Goal: Task Accomplishment & Management: Manage account settings

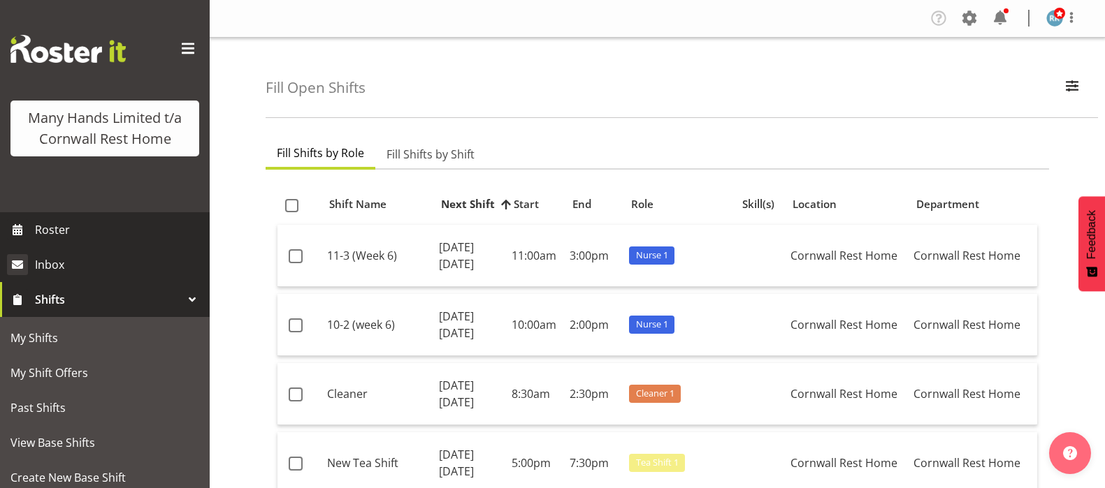
scroll to position [1981, 0]
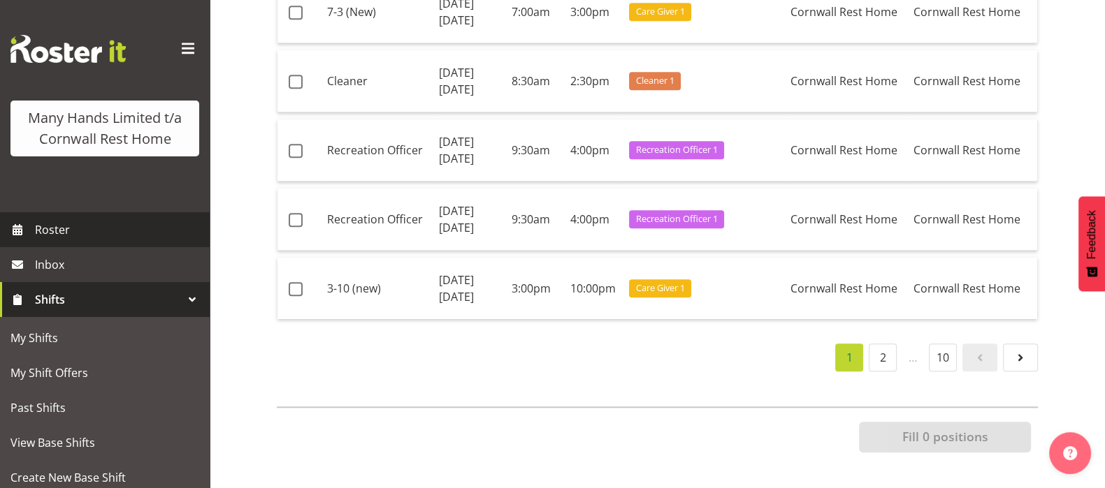
click at [42, 240] on span "Roster" at bounding box center [119, 229] width 168 height 21
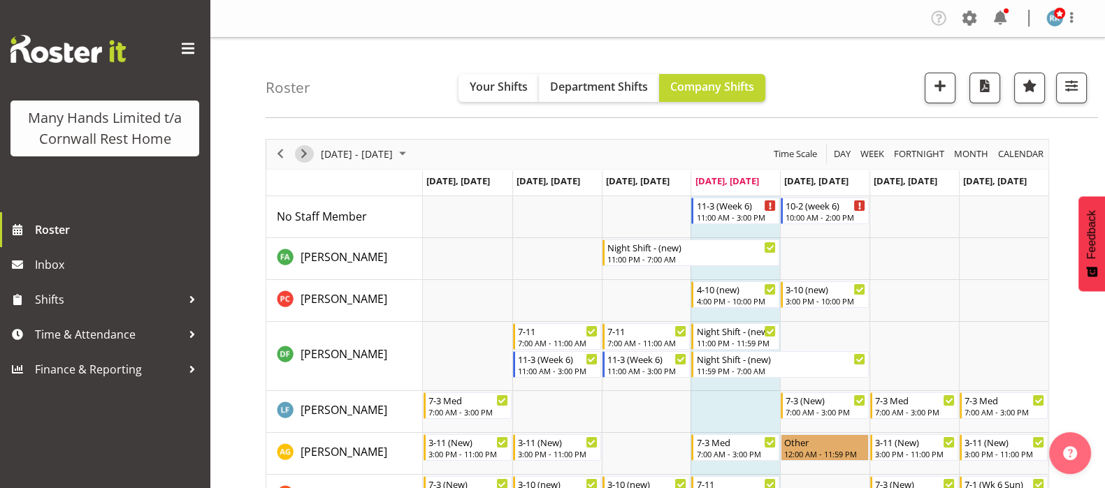
click at [303, 151] on span "Next" at bounding box center [304, 153] width 17 height 17
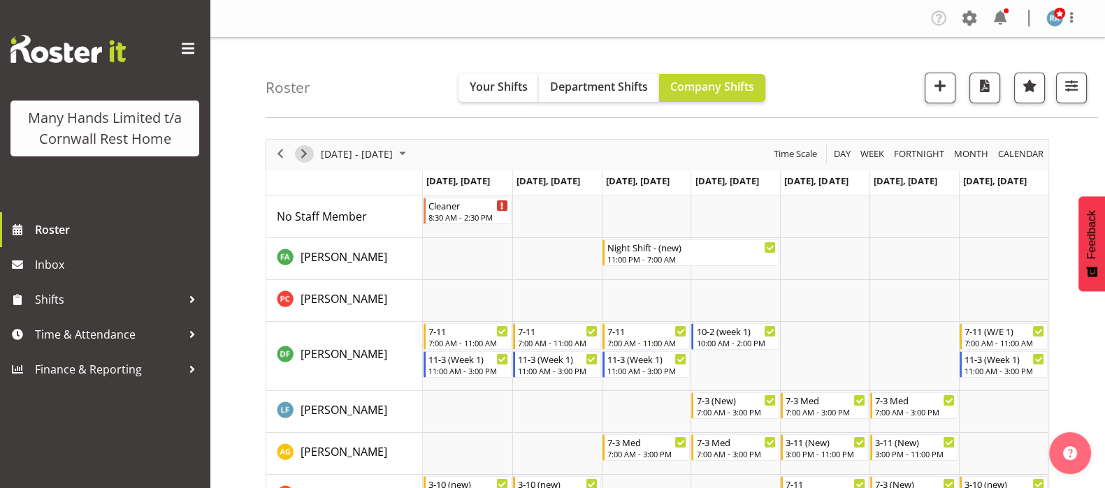
click at [303, 151] on span "Next" at bounding box center [304, 153] width 17 height 17
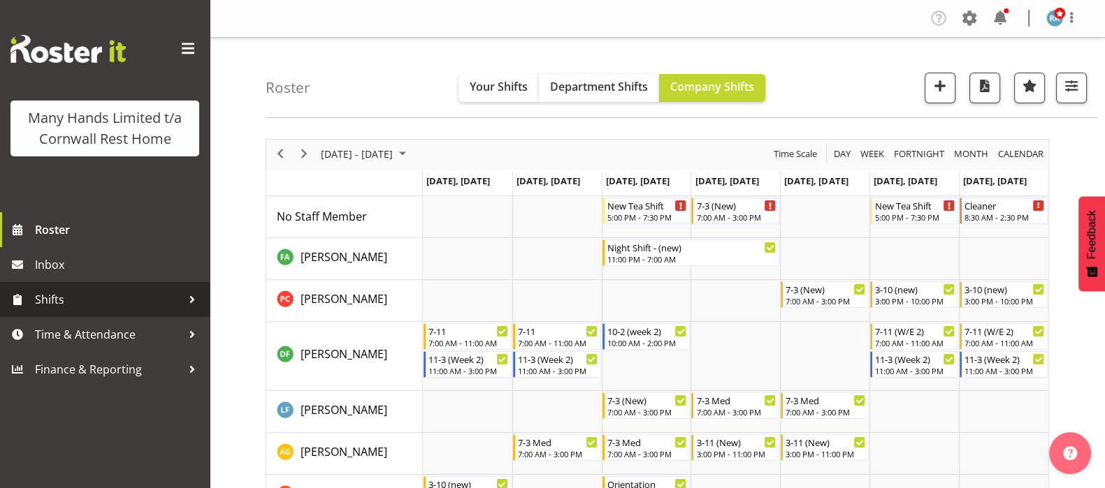
click at [64, 298] on span "Shifts" at bounding box center [108, 299] width 147 height 21
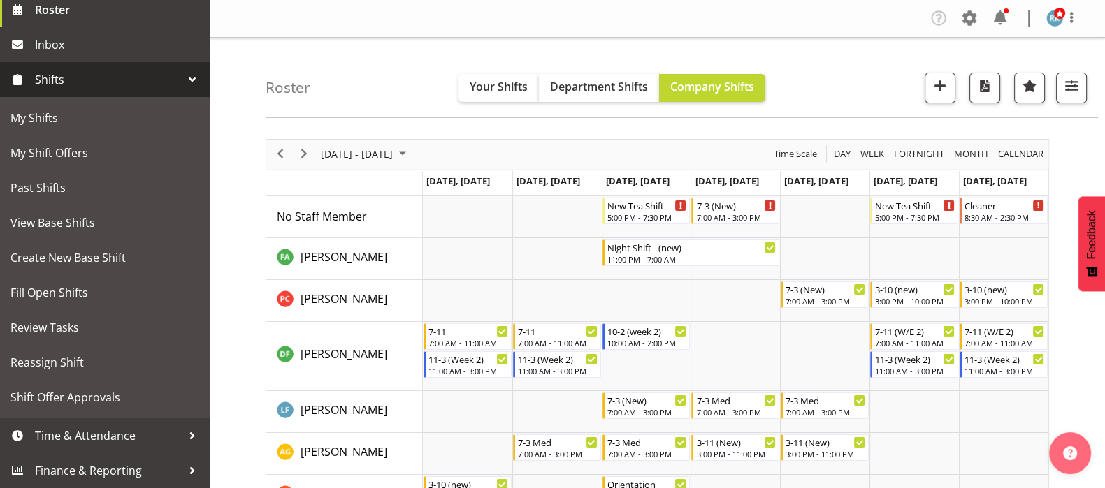
scroll to position [241, 0]
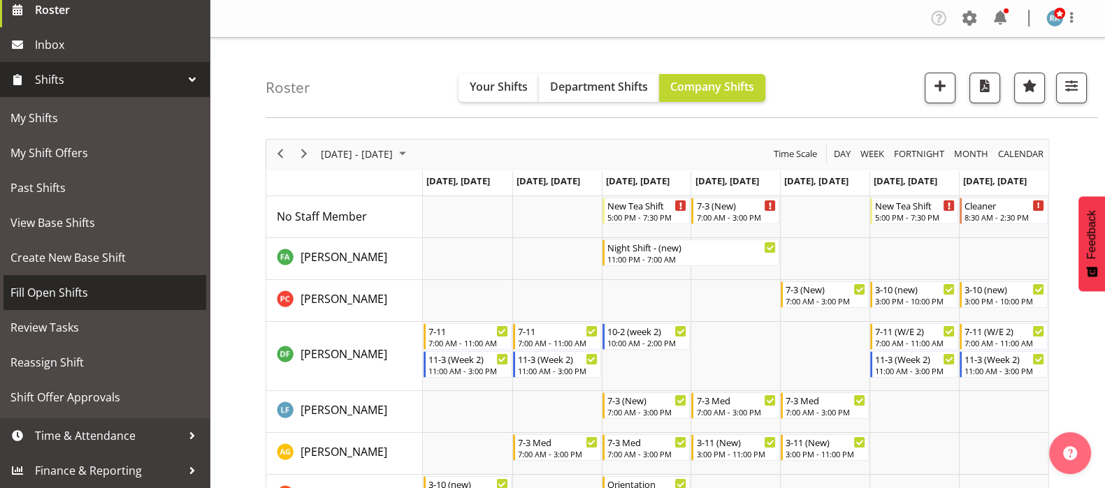
click at [59, 288] on span "Fill Open Shifts" at bounding box center [104, 292] width 189 height 21
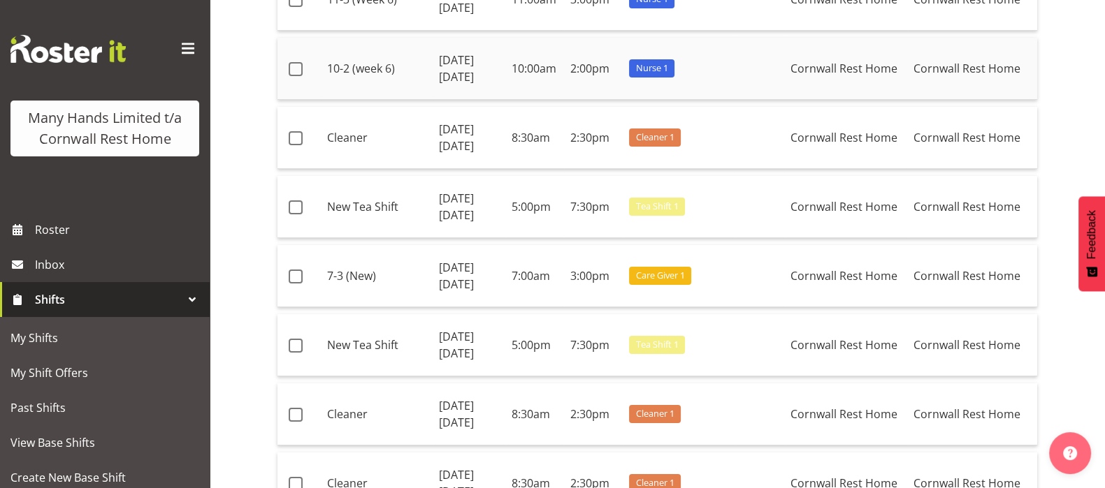
scroll to position [262, 0]
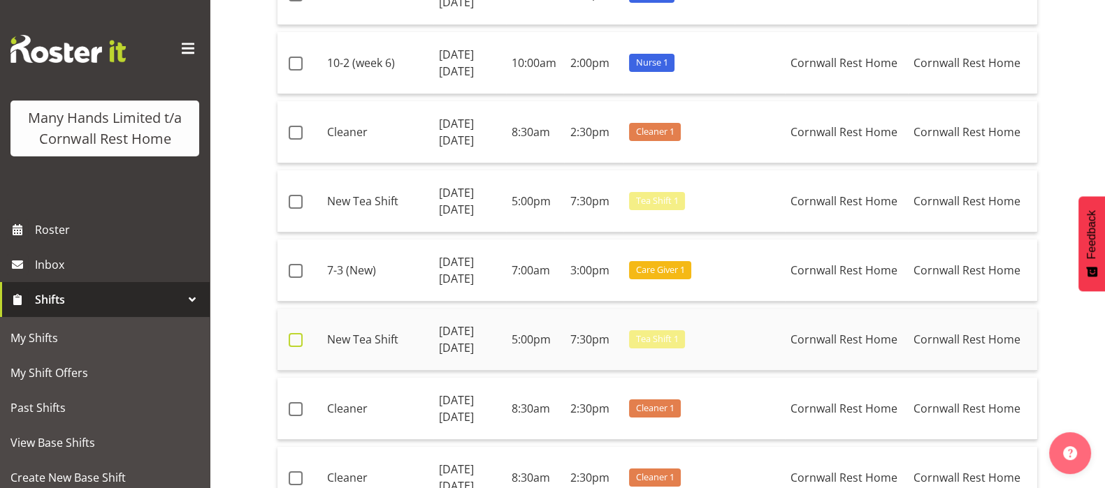
click at [299, 340] on span at bounding box center [296, 340] width 14 height 14
checkbox input "true"
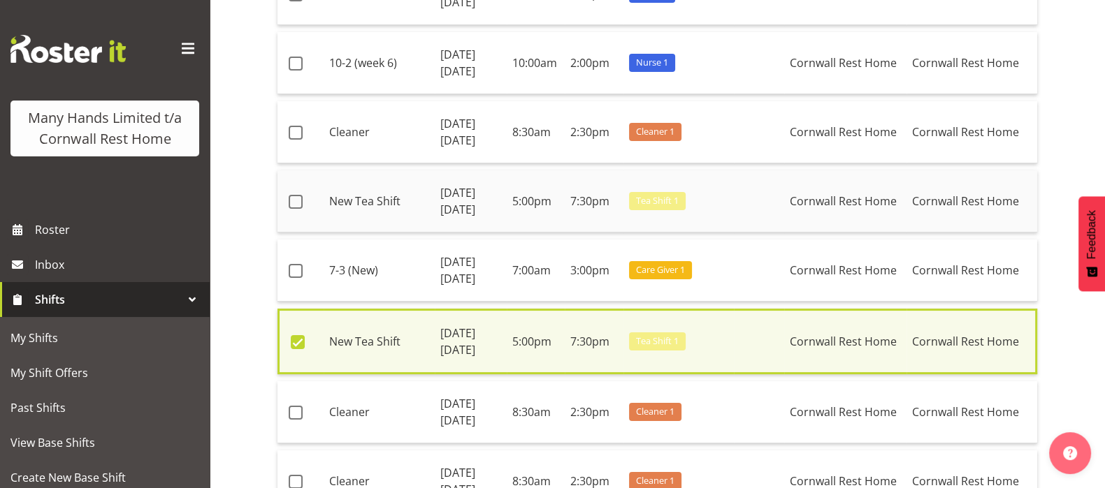
click at [295, 193] on td at bounding box center [300, 201] width 46 height 62
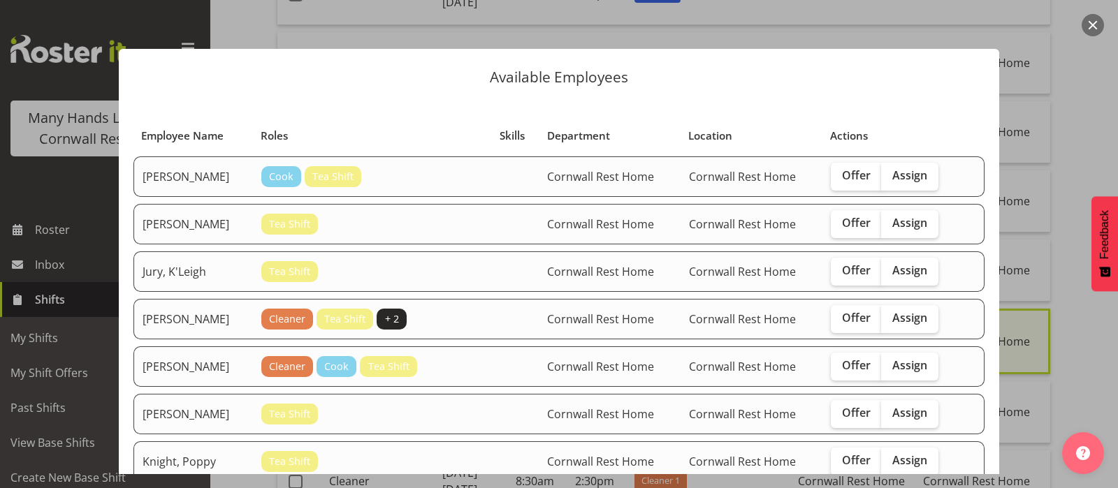
click at [1088, 22] on button "button" at bounding box center [1093, 25] width 22 height 22
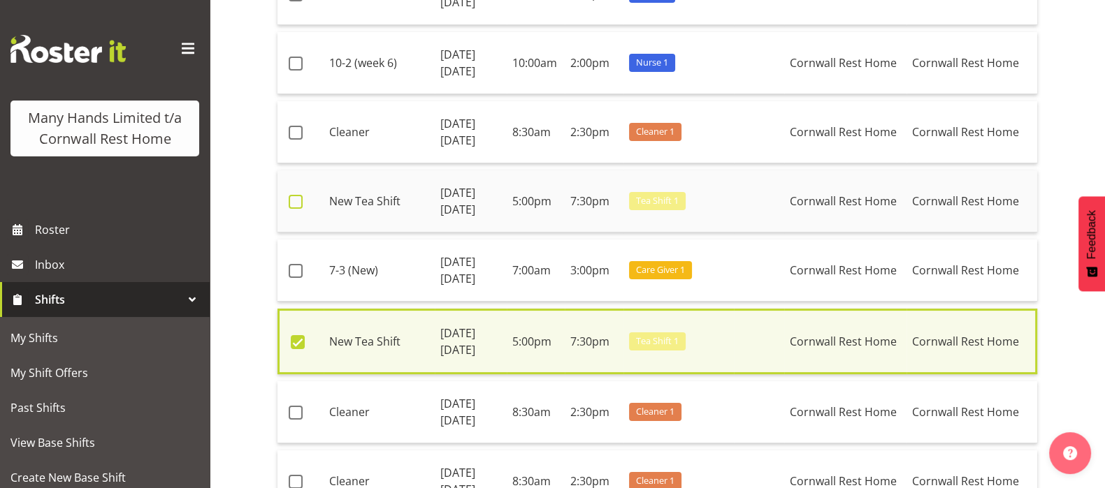
click at [295, 200] on span at bounding box center [296, 202] width 14 height 14
checkbox input "true"
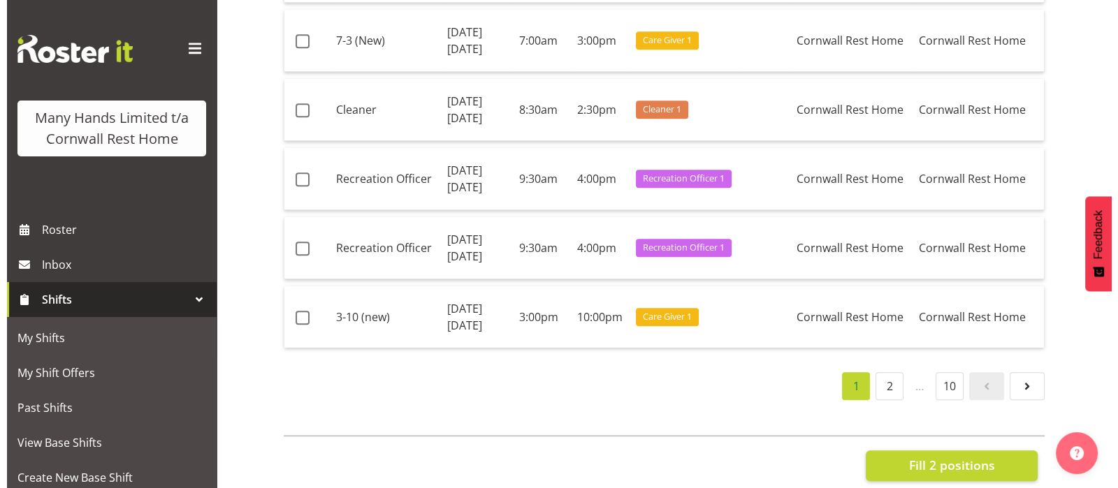
scroll to position [1988, 0]
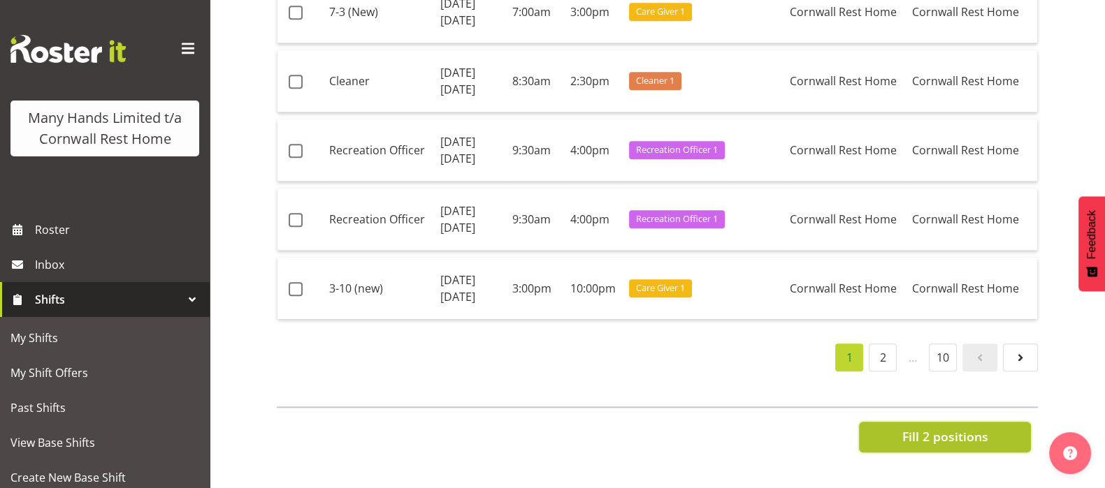
click at [964, 428] on span "Fill 2 positions" at bounding box center [944, 437] width 86 height 18
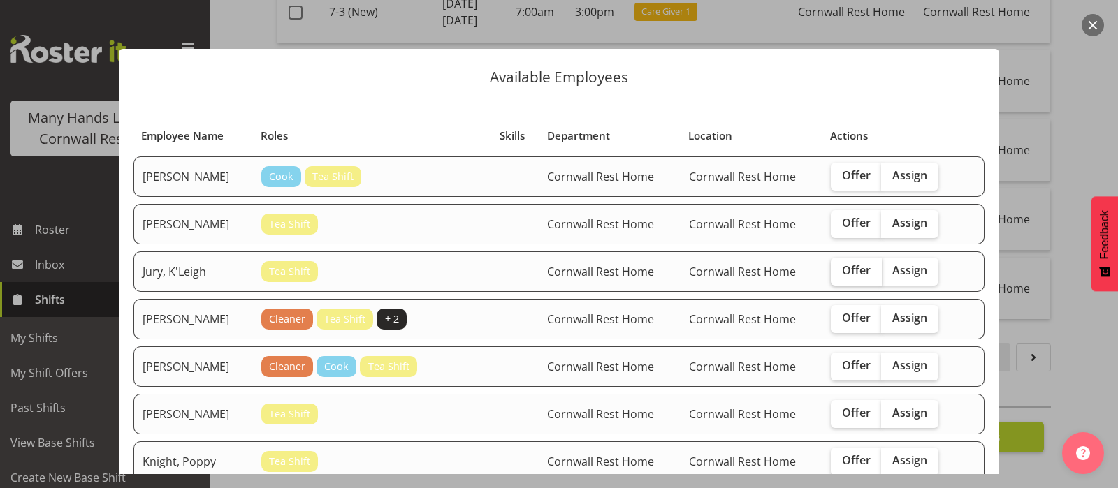
click at [844, 268] on span "Offer" at bounding box center [856, 270] width 29 height 14
click at [840, 268] on input "Offer" at bounding box center [835, 270] width 9 height 9
checkbox input "true"
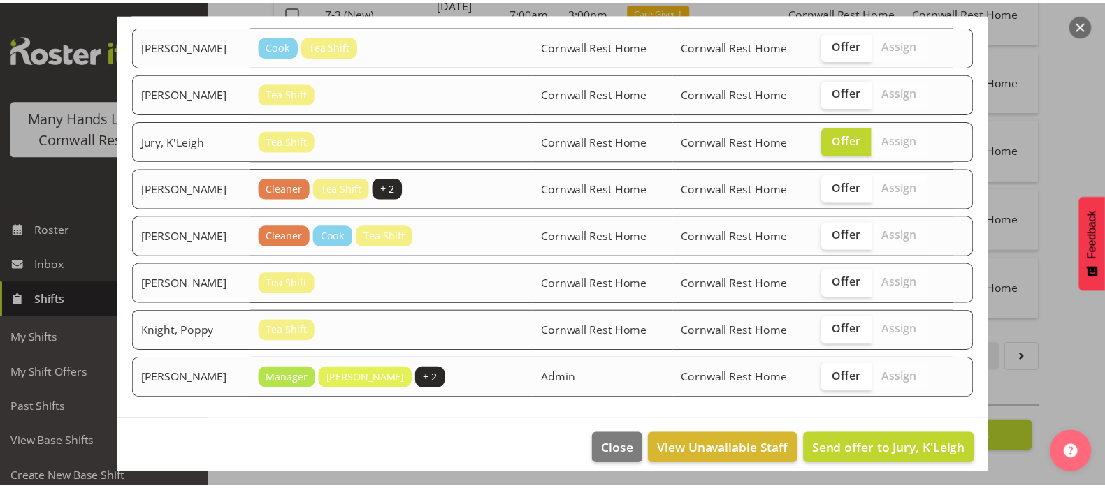
scroll to position [140, 0]
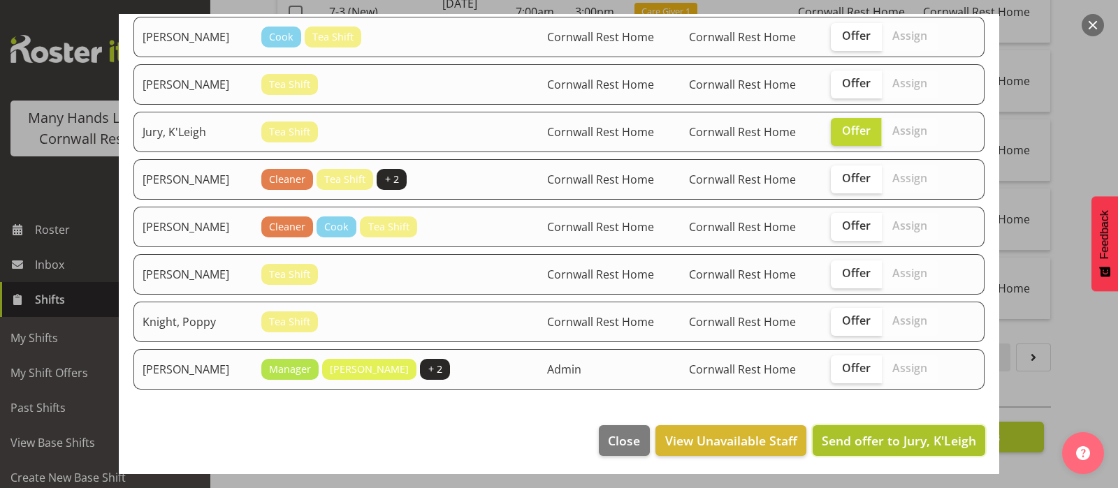
click at [864, 437] on span "Send offer to Jury, K'Leigh" at bounding box center [899, 440] width 154 height 17
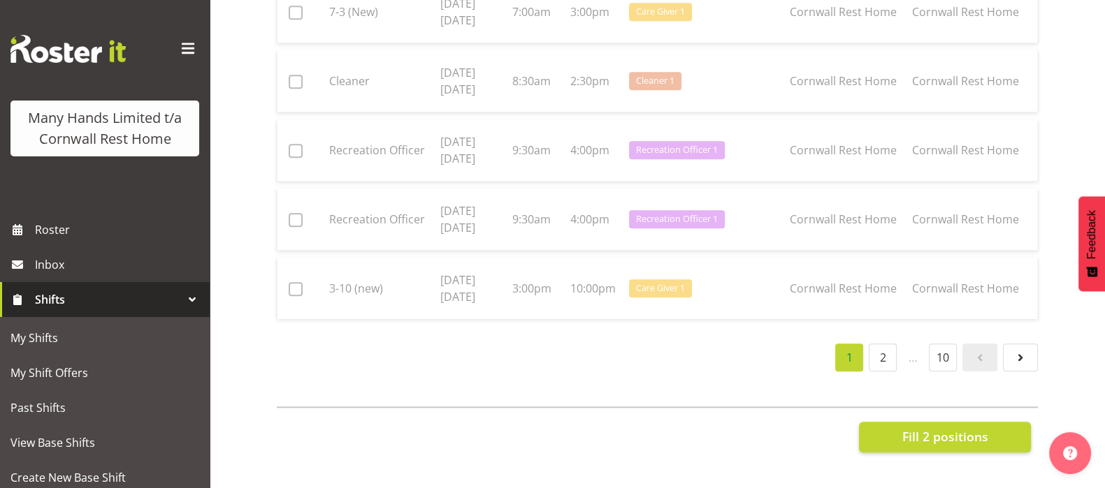
checkbox input "false"
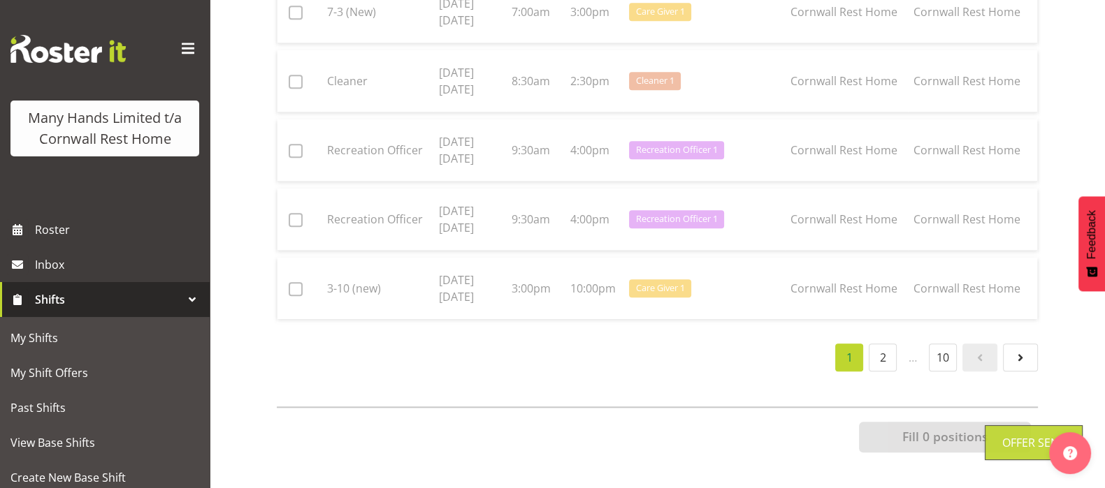
scroll to position [1981, 0]
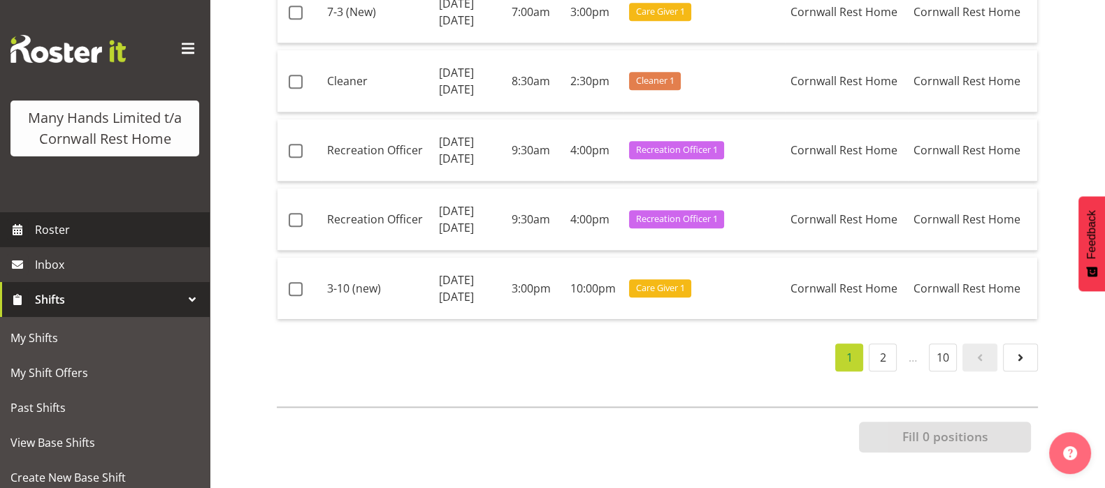
click at [49, 240] on span "Roster" at bounding box center [119, 229] width 168 height 21
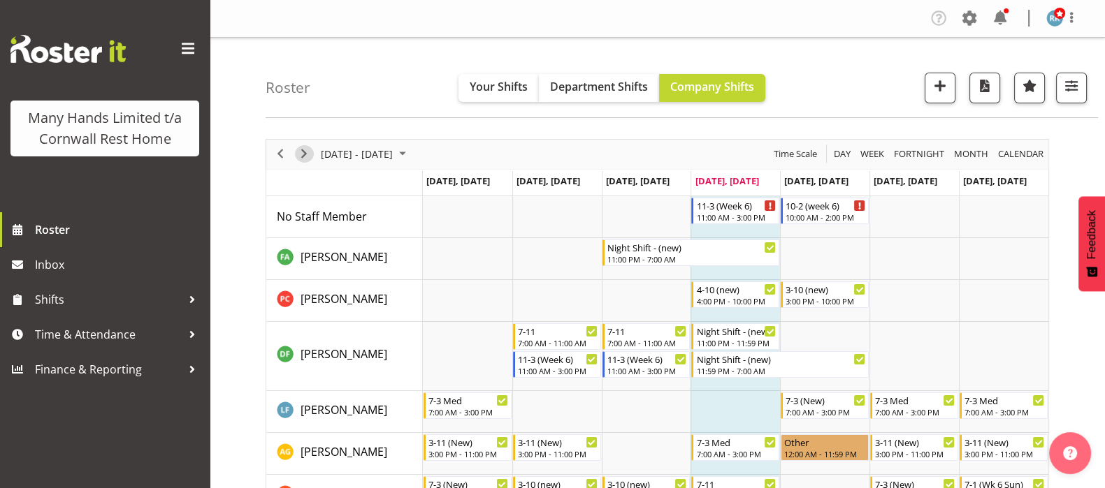
click at [300, 156] on span "Next" at bounding box center [304, 153] width 17 height 17
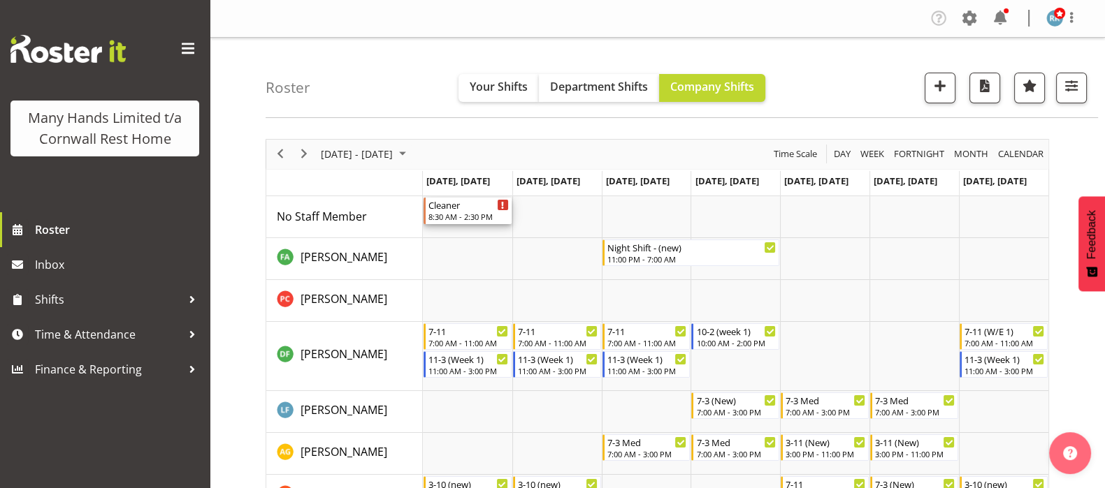
click at [465, 211] on div "Cleaner 8:30 AM - 2:30 PM" at bounding box center [468, 211] width 80 height 27
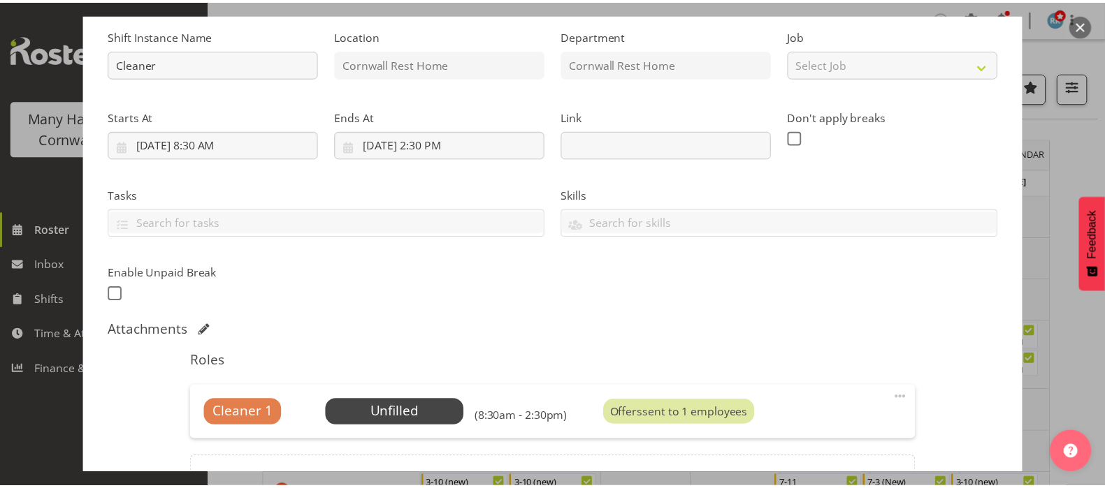
scroll to position [262, 0]
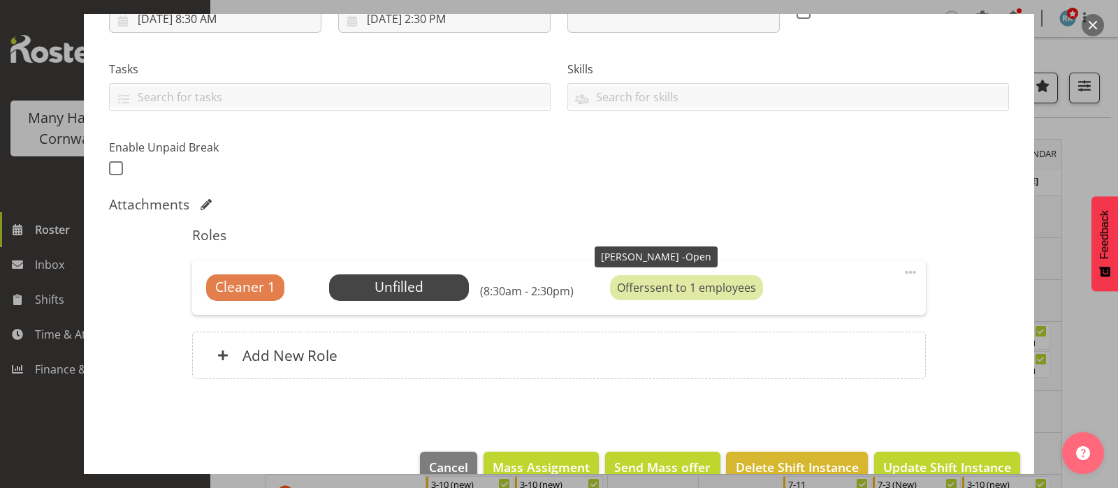
click at [686, 290] on div "Offers sent to 1 employees" at bounding box center [686, 287] width 153 height 25
click at [399, 282] on span "Select Employee" at bounding box center [399, 287] width 104 height 20
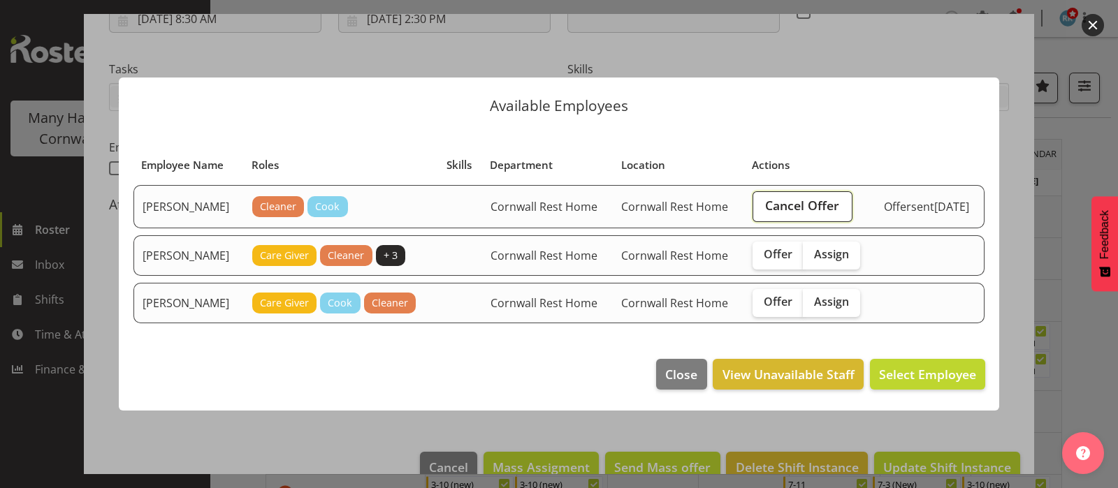
click at [783, 208] on span "Cancel Offer" at bounding box center [802, 205] width 74 height 18
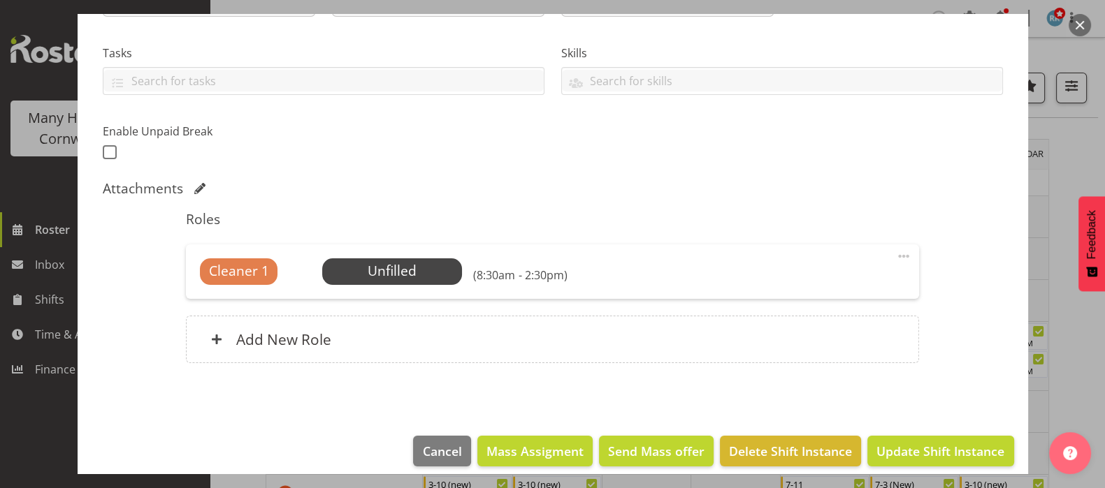
scroll to position [290, 0]
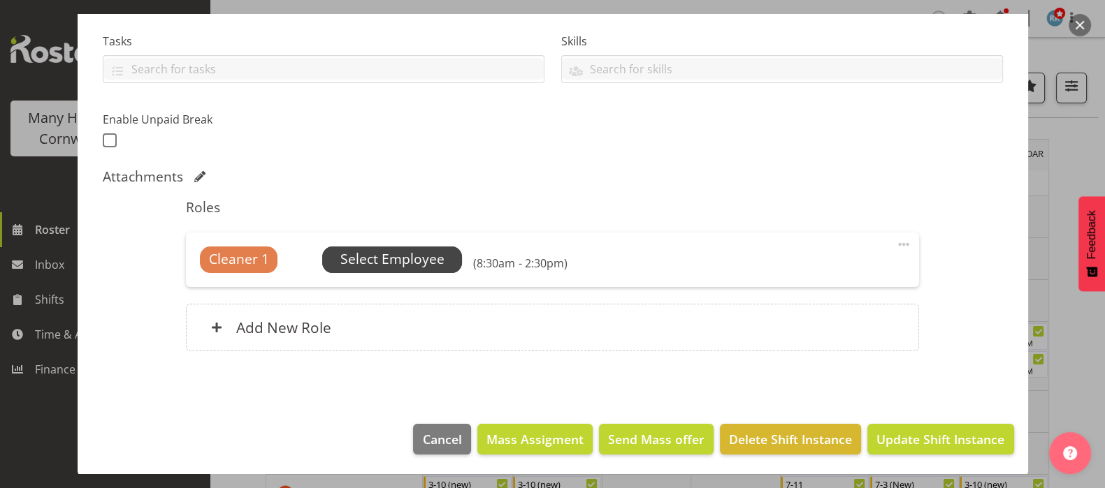
click at [389, 259] on span "Select Employee" at bounding box center [392, 259] width 104 height 20
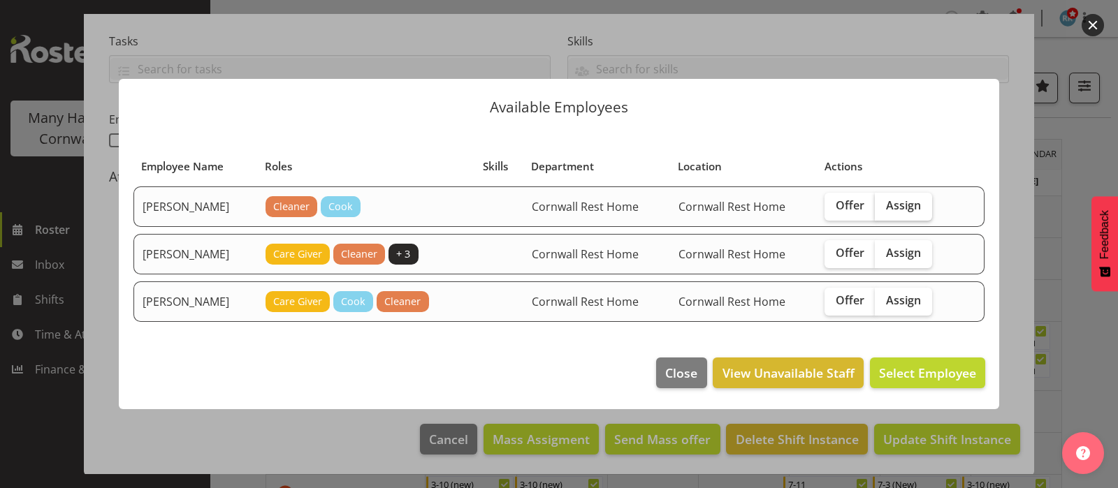
click at [911, 205] on span "Assign" at bounding box center [903, 205] width 35 height 14
click at [884, 205] on input "Assign" at bounding box center [879, 205] width 9 height 9
checkbox input "true"
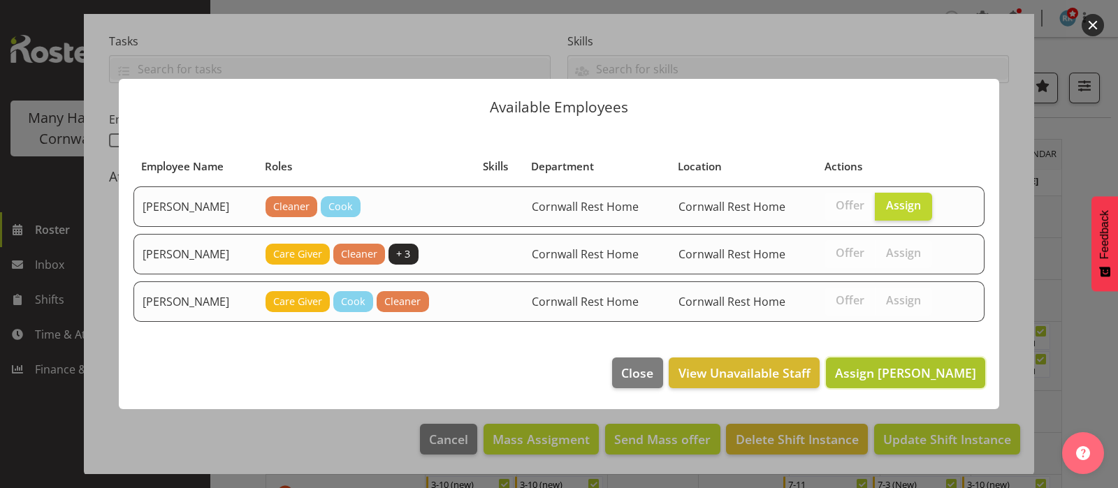
click at [908, 365] on span "Assign Penman, Holly" at bounding box center [905, 373] width 141 height 17
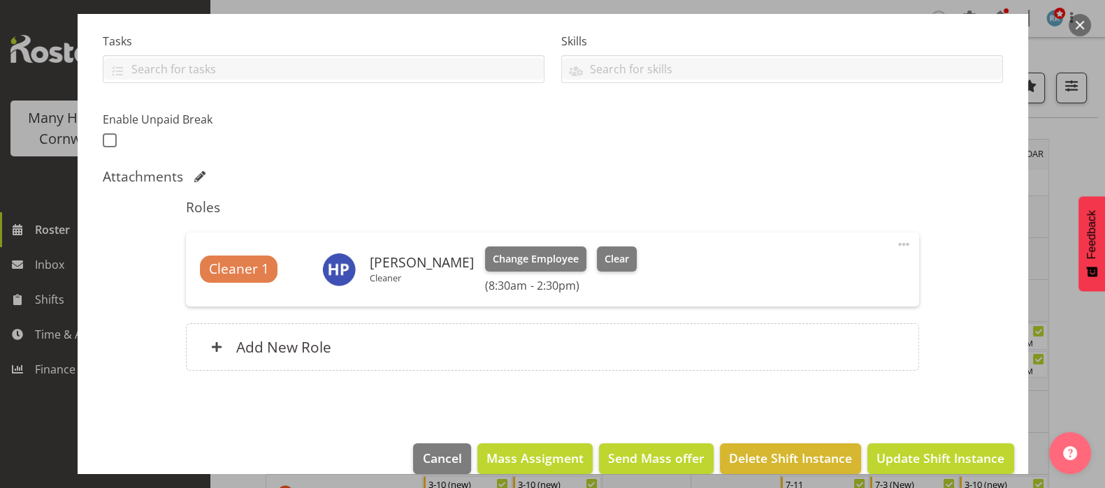
scroll to position [310, 0]
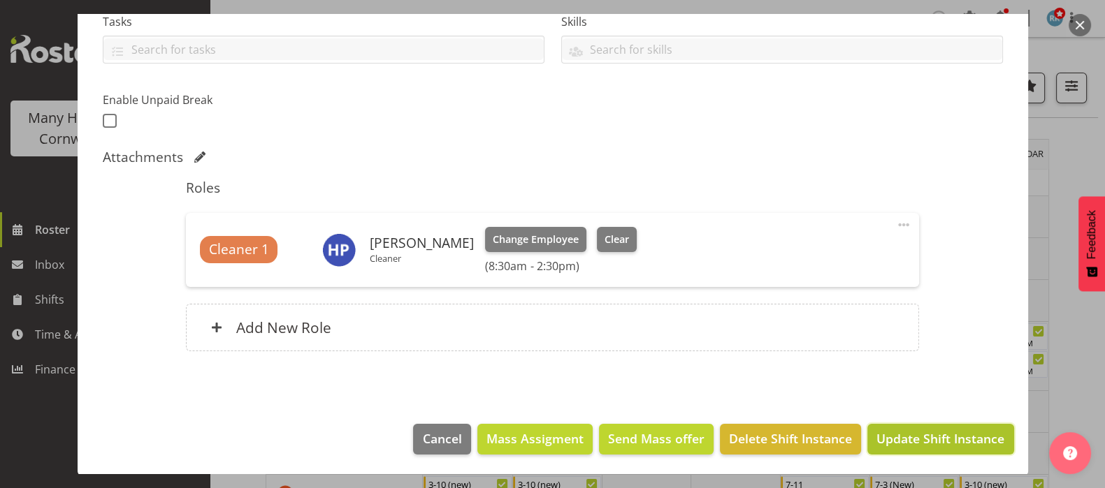
click at [922, 437] on span "Update Shift Instance" at bounding box center [940, 439] width 128 height 18
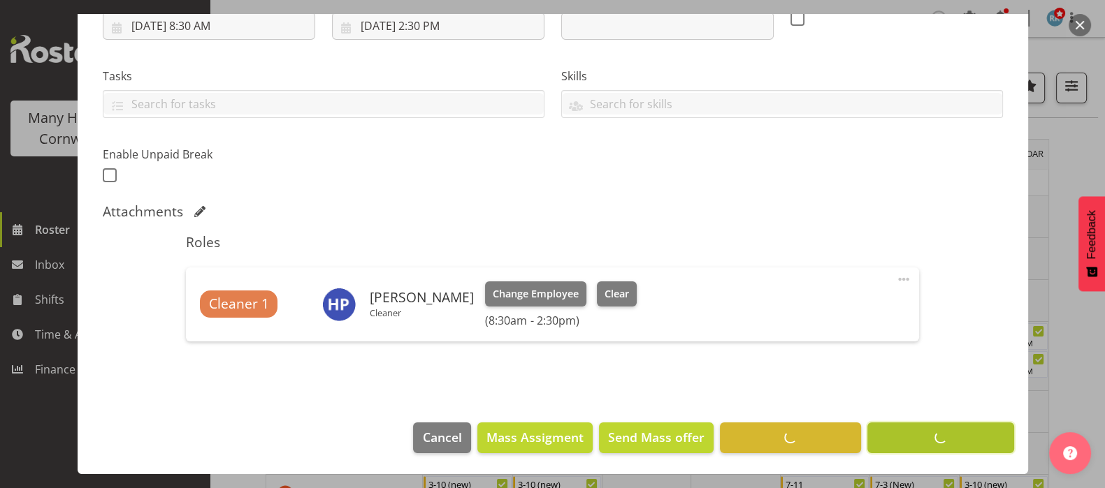
scroll to position [254, 0]
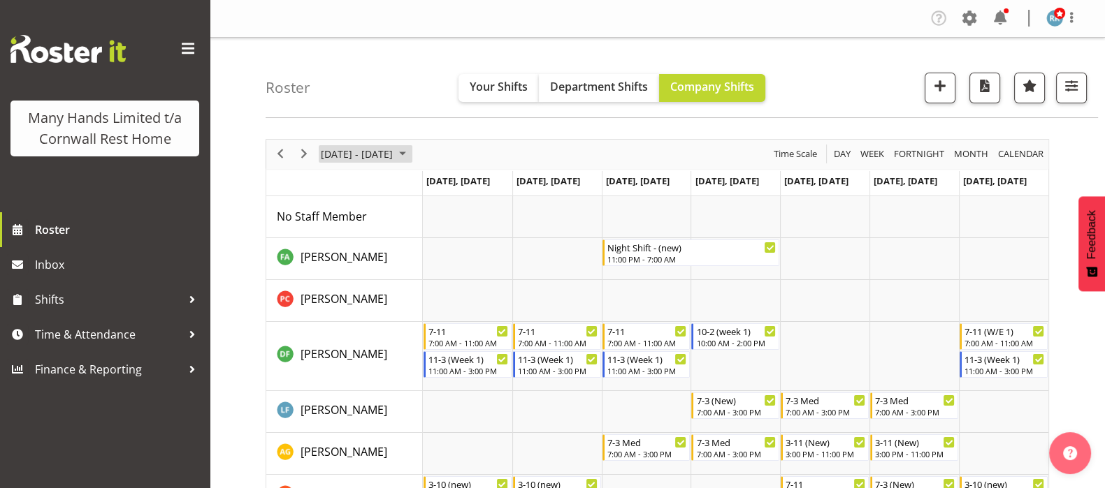
click at [344, 147] on span "[DATE] - [DATE]" at bounding box center [356, 153] width 75 height 17
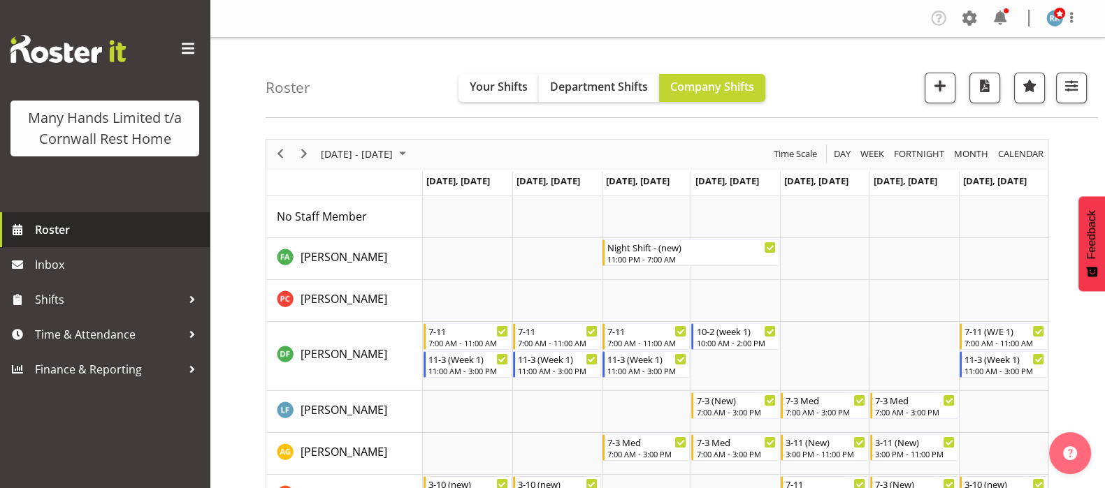
click at [40, 238] on span "Roster" at bounding box center [119, 229] width 168 height 21
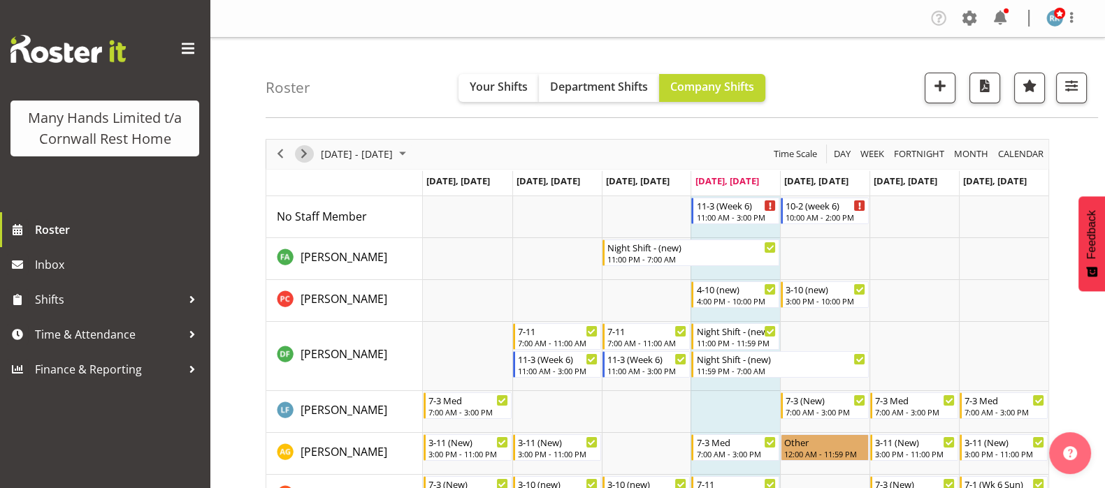
click at [301, 152] on span "Next" at bounding box center [304, 153] width 17 height 17
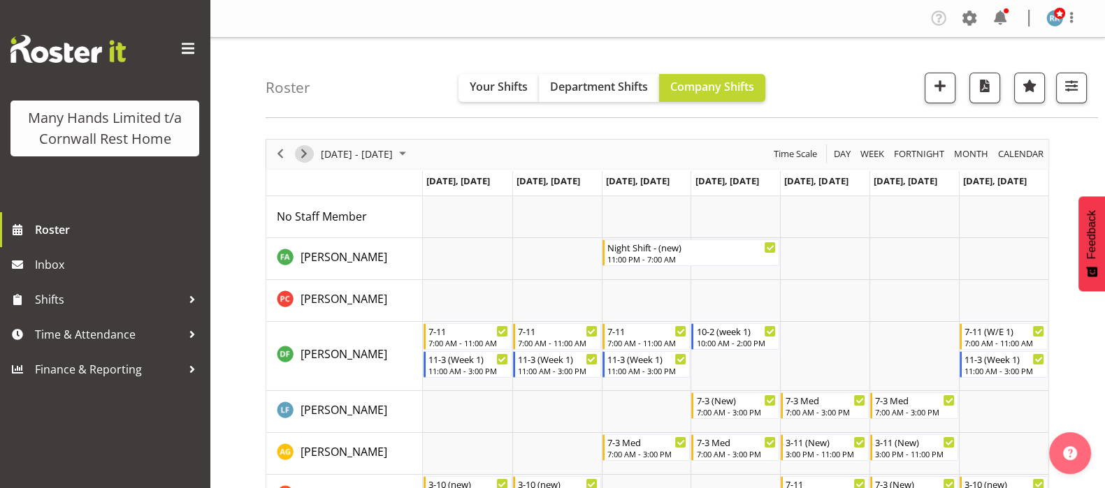
click at [303, 147] on span "Next" at bounding box center [304, 153] width 17 height 17
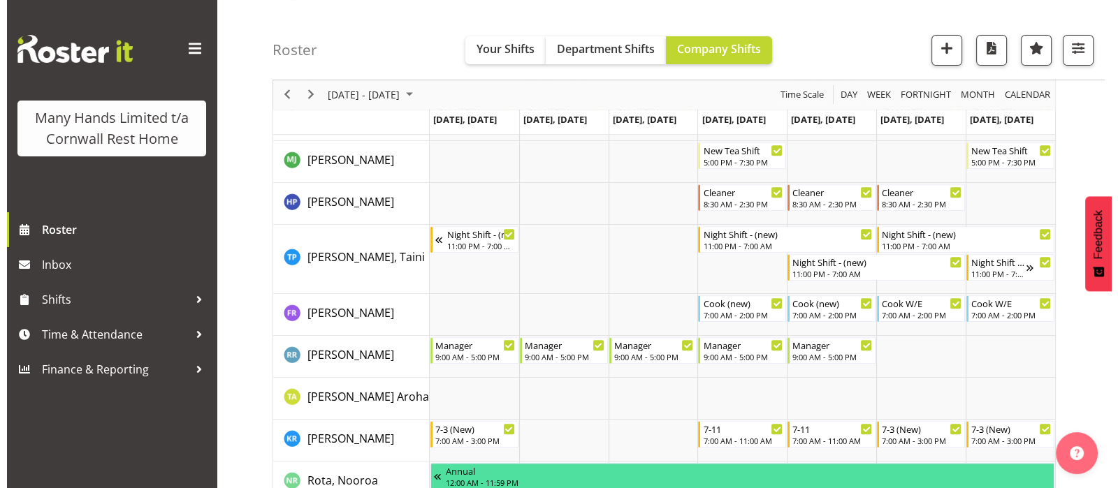
scroll to position [698, 0]
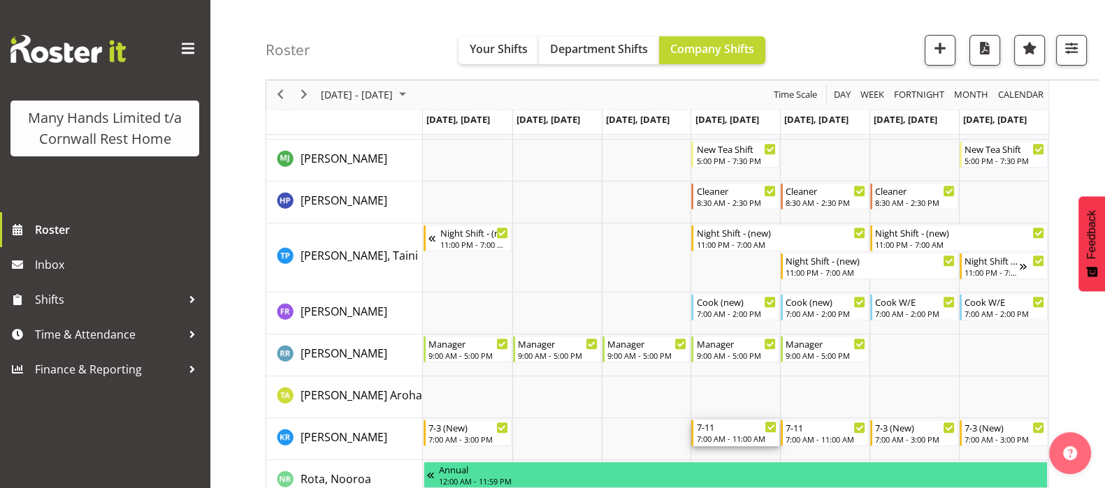
click at [732, 431] on div "7-11" at bounding box center [736, 427] width 80 height 14
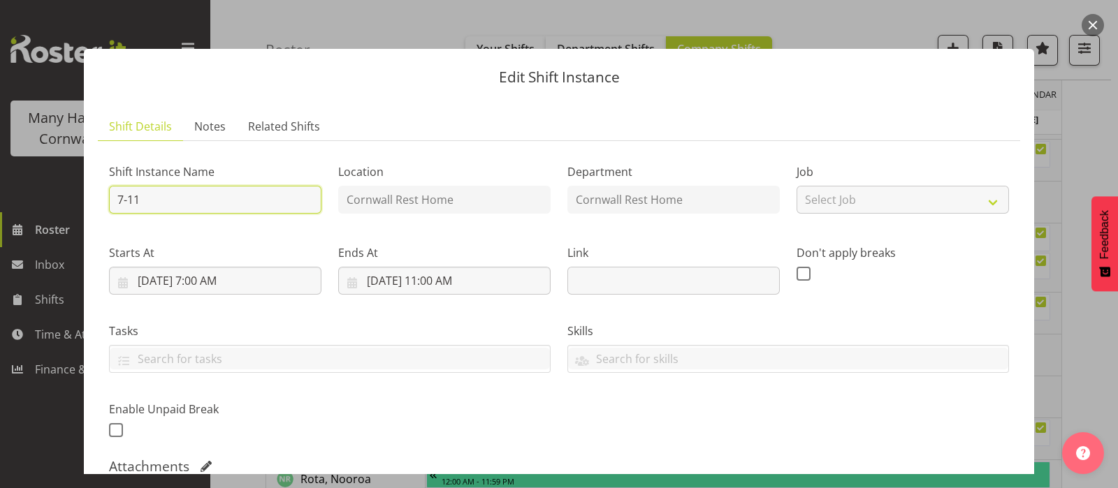
click at [167, 203] on input "7-11" at bounding box center [215, 200] width 212 height 28
type input "7-10"
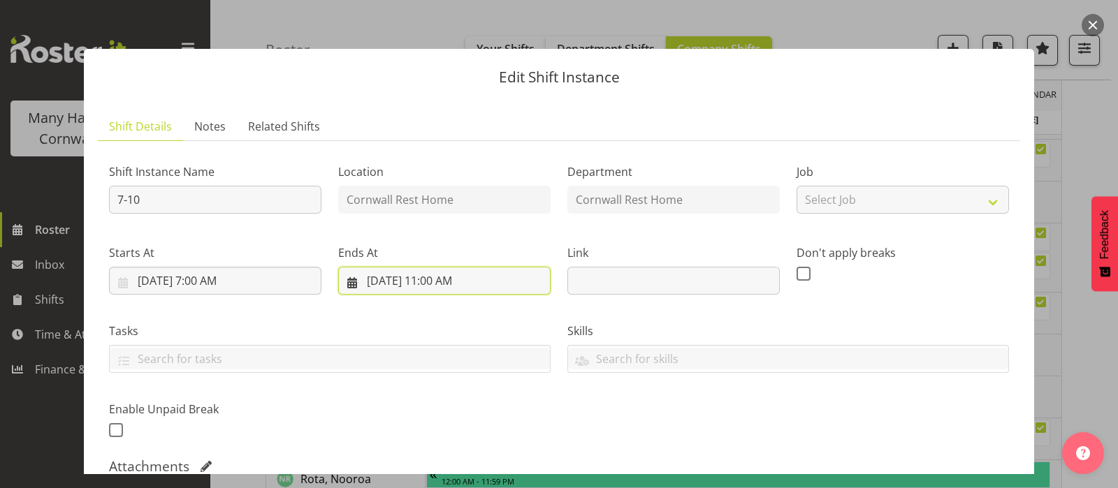
click at [427, 282] on input "[DATE] 11:00 AM" at bounding box center [444, 281] width 212 height 28
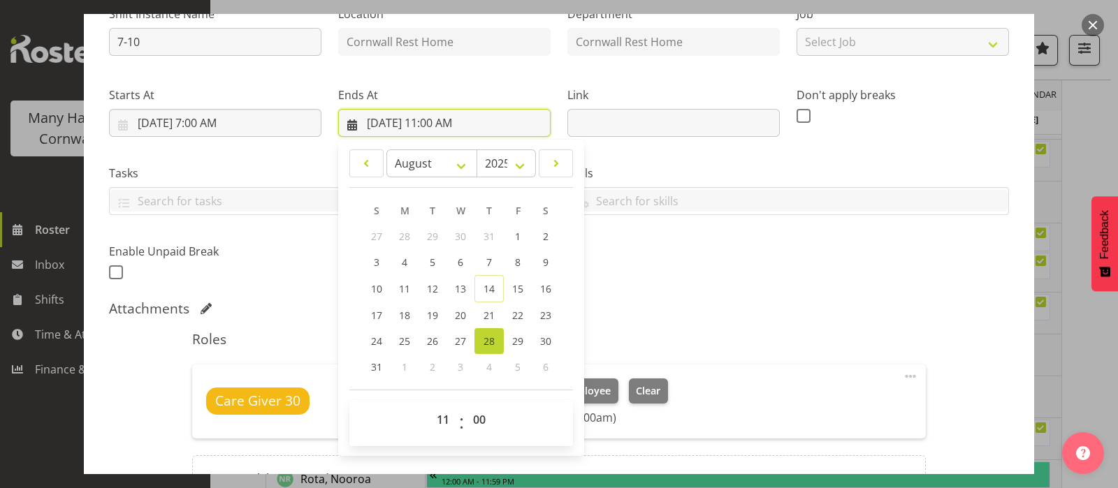
scroll to position [174, 0]
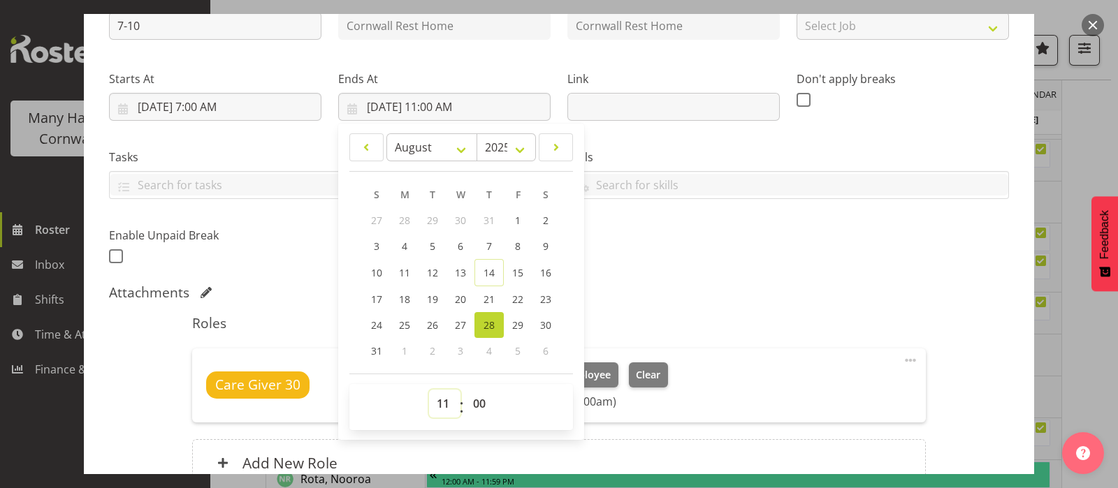
click at [439, 400] on select "00 01 02 03 04 05 06 07 08 09 10 11 12 13 14 15 16 17 18 19 20 21 22 23" at bounding box center [444, 404] width 31 height 28
select select "10"
click at [429, 390] on select "00 01 02 03 04 05 06 07 08 09 10 11 12 13 14 15 16 17 18 19 20 21 22 23" at bounding box center [444, 404] width 31 height 28
type input "[DATE] 10:00 AM"
click at [773, 274] on div "Shift Instance Name 7-10 Location [GEOGRAPHIC_DATA] Rest Home Department [GEOGR…" at bounding box center [559, 123] width 917 height 306
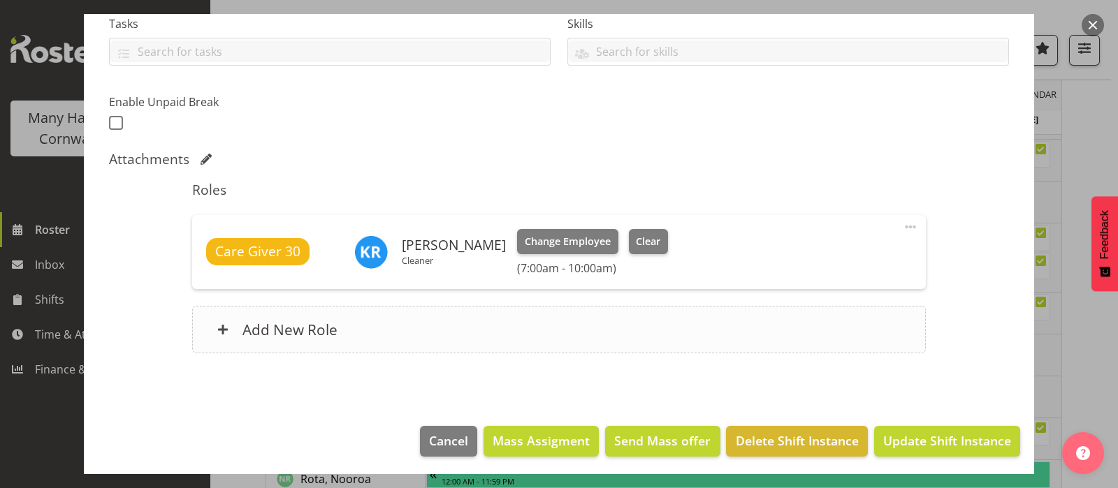
scroll to position [310, 0]
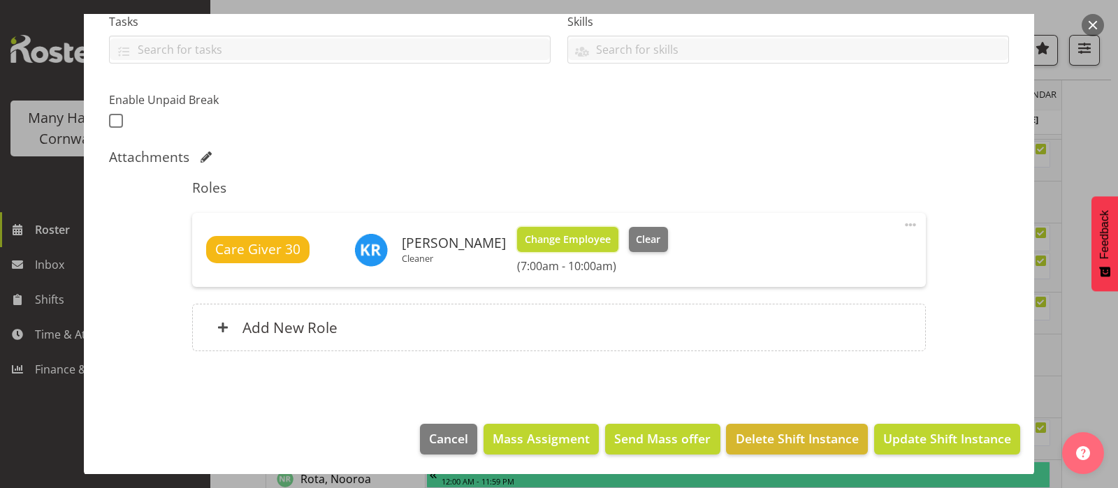
click at [574, 241] on span "Change Employee" at bounding box center [568, 239] width 86 height 15
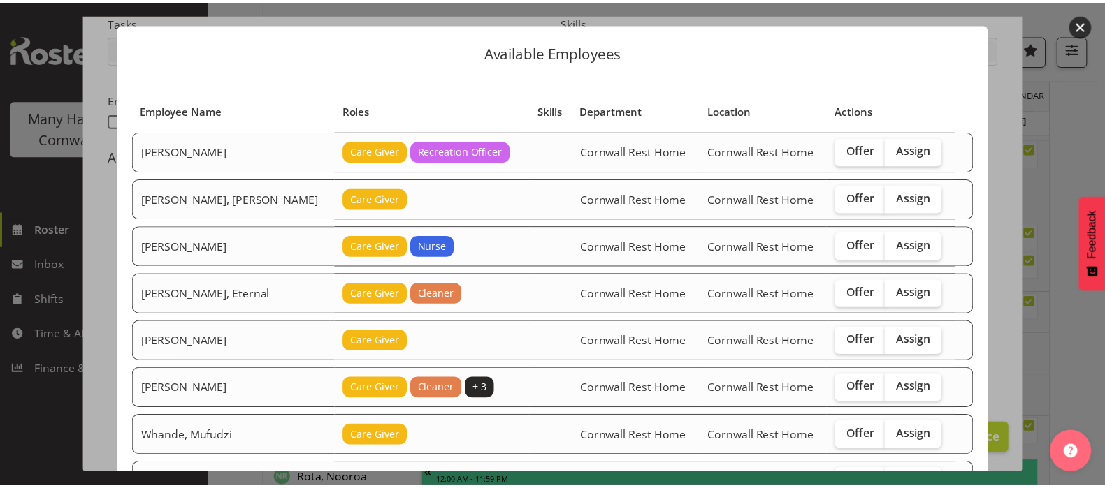
scroll to position [0, 0]
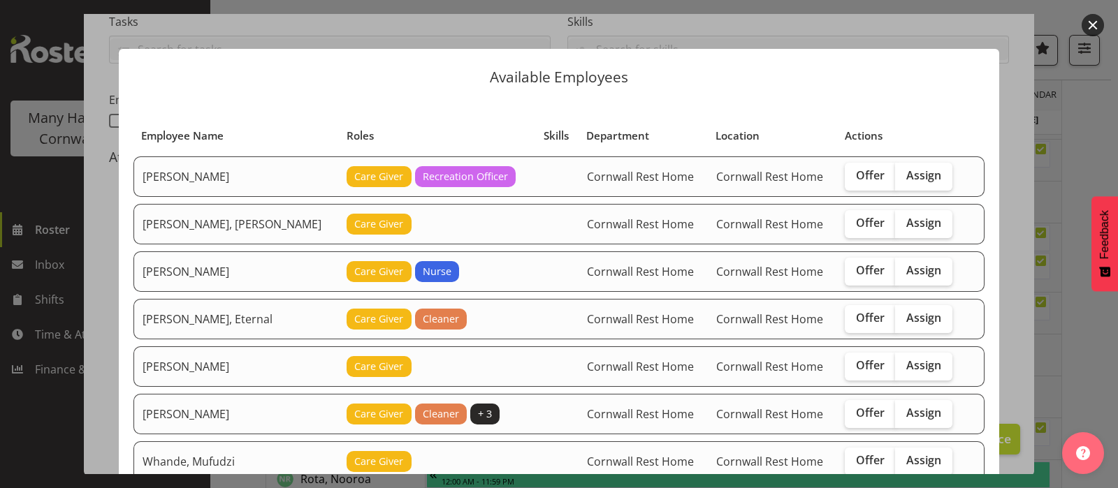
click at [1091, 24] on button "button" at bounding box center [1093, 25] width 22 height 22
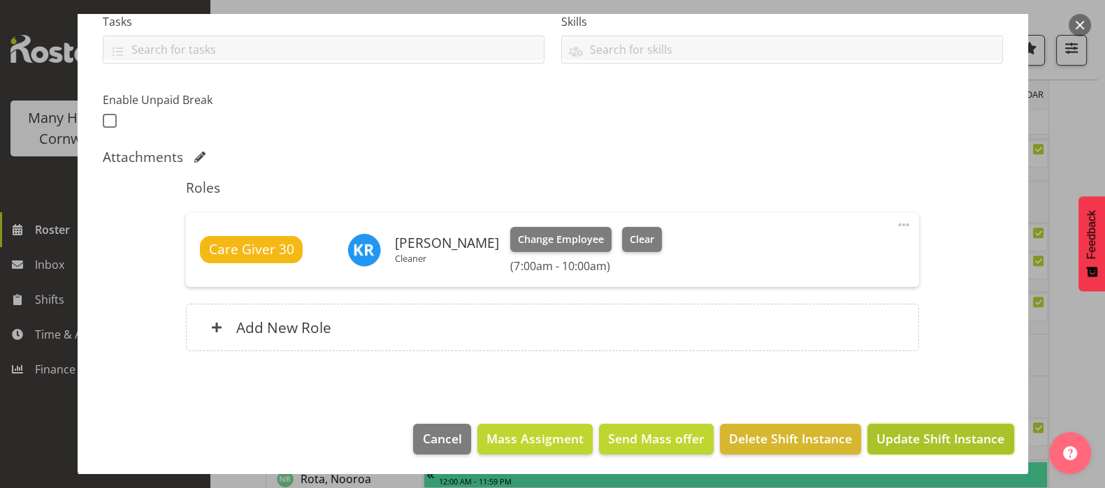
click at [933, 445] on span "Update Shift Instance" at bounding box center [940, 439] width 128 height 18
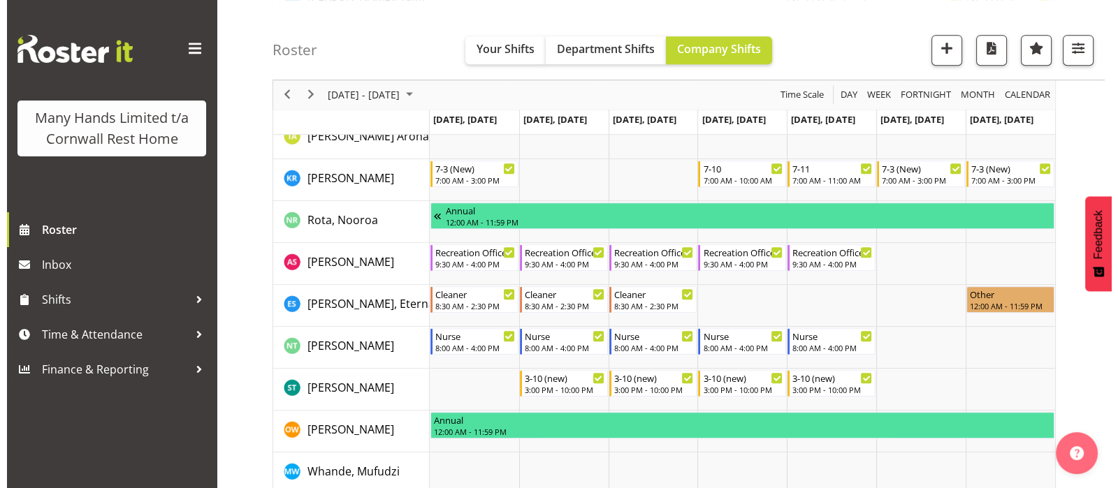
scroll to position [961, 0]
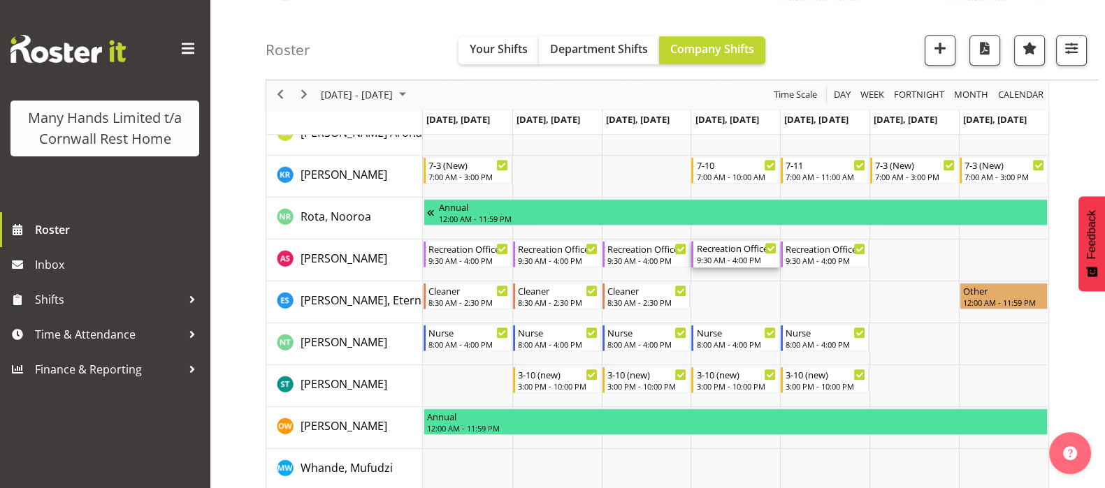
click at [721, 249] on div "Recreation Officer" at bounding box center [736, 248] width 80 height 14
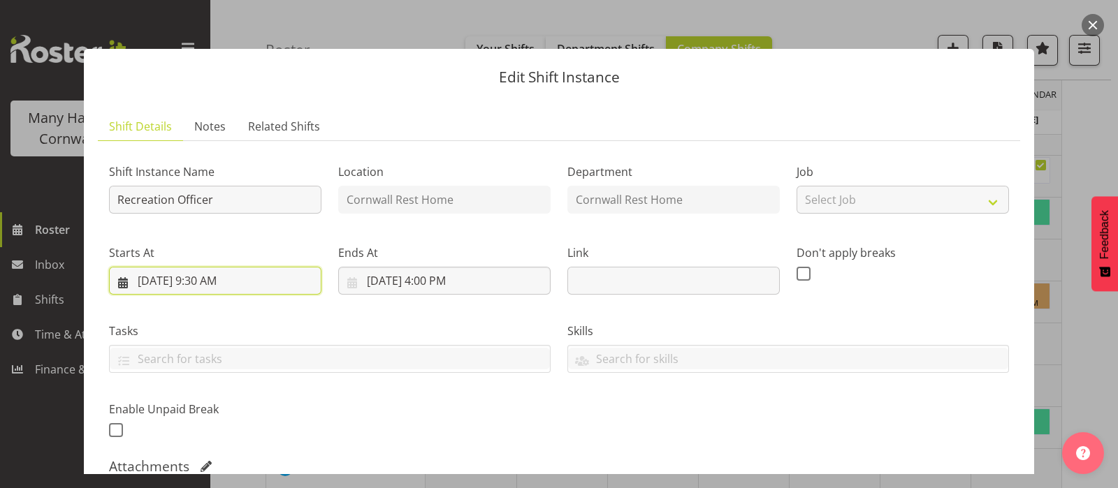
click at [205, 281] on input "[DATE] 9:30 AM" at bounding box center [215, 281] width 212 height 28
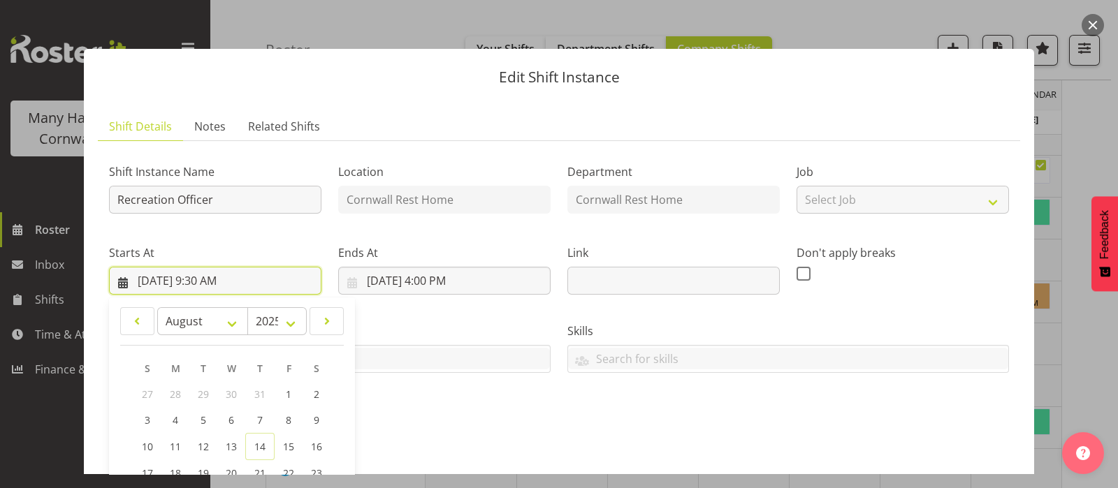
scroll to position [262, 0]
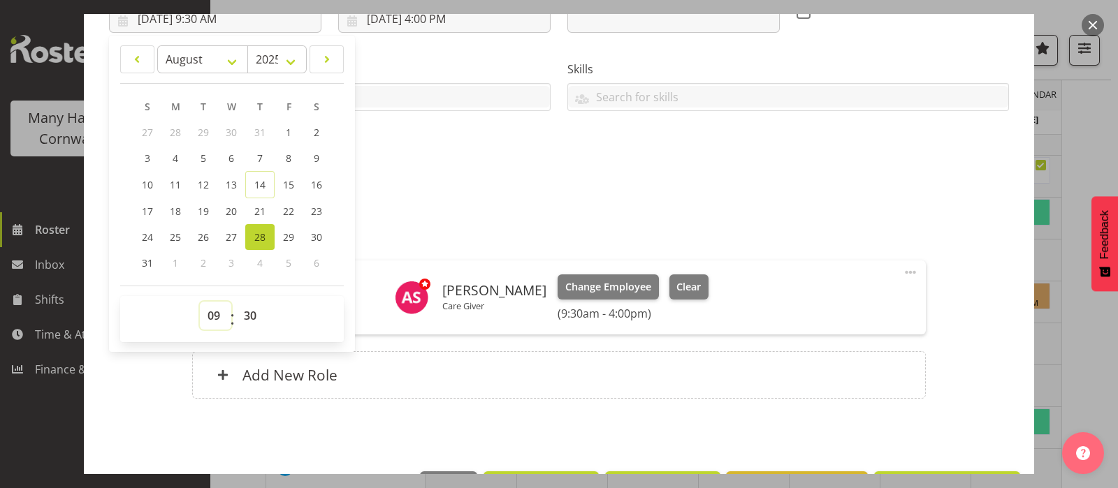
click at [214, 316] on select "00 01 02 03 04 05 06 07 08 09 10 11 12 13 14 15 16 17 18 19 20 21 22 23" at bounding box center [215, 316] width 31 height 28
select select "10"
click at [200, 302] on select "00 01 02 03 04 05 06 07 08 09 10 11 12 13 14 15 16 17 18 19 20 21 22 23" at bounding box center [215, 316] width 31 height 28
type input "[DATE] 10:30 AM"
click at [251, 315] on select "00 01 02 03 04 05 06 07 08 09 10 11 12 13 14 15 16 17 18 19 20 21 22 23 24 25 2…" at bounding box center [251, 316] width 31 height 28
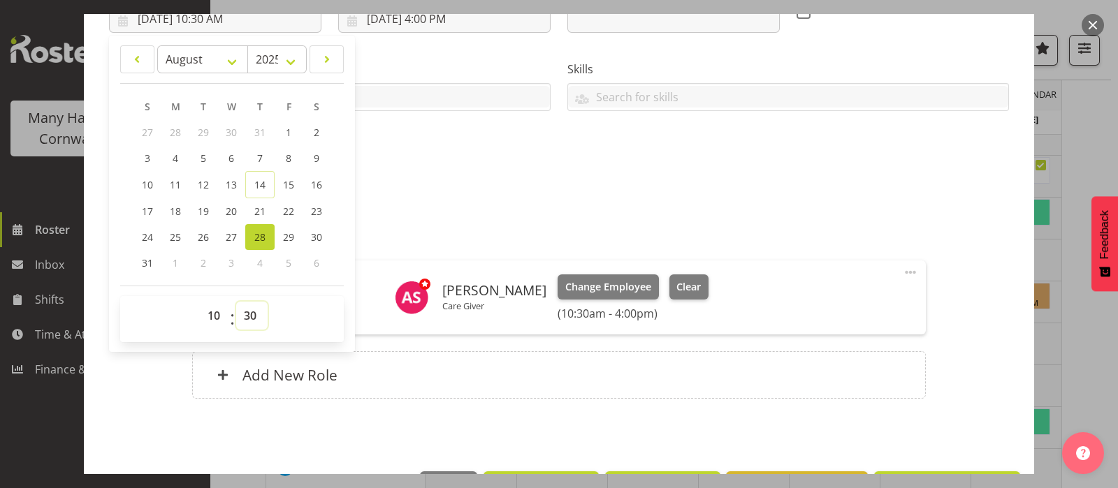
select select "0"
click at [236, 302] on select "00 01 02 03 04 05 06 07 08 09 10 11 12 13 14 15 16 17 18 19 20 21 22 23 24 25 2…" at bounding box center [251, 316] width 31 height 28
type input "[DATE] 10:00 AM"
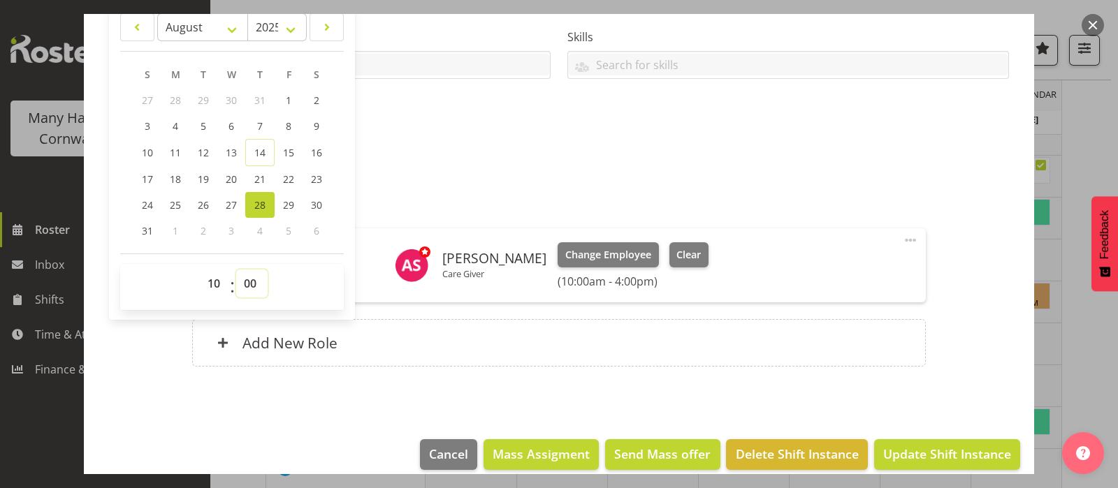
scroll to position [310, 0]
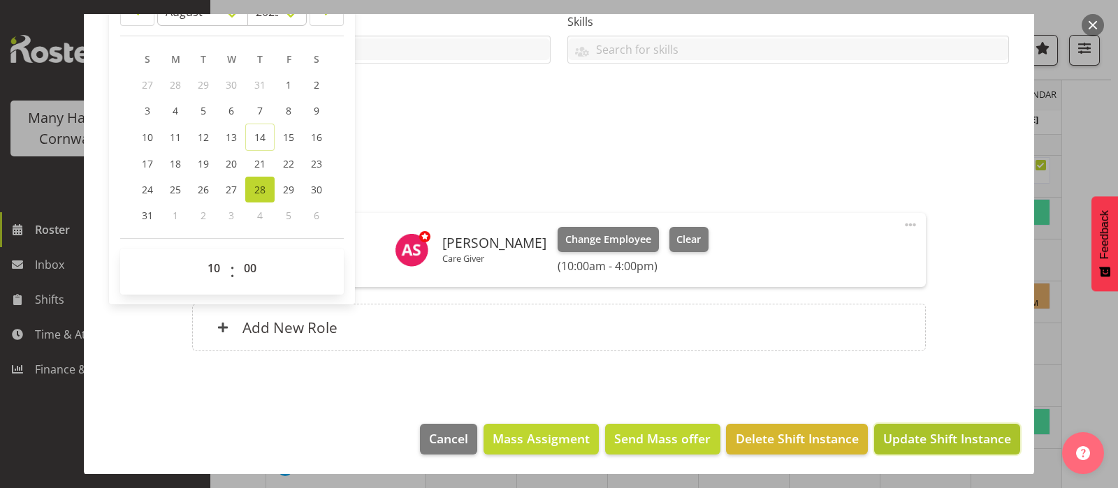
click at [940, 442] on span "Update Shift Instance" at bounding box center [947, 439] width 128 height 18
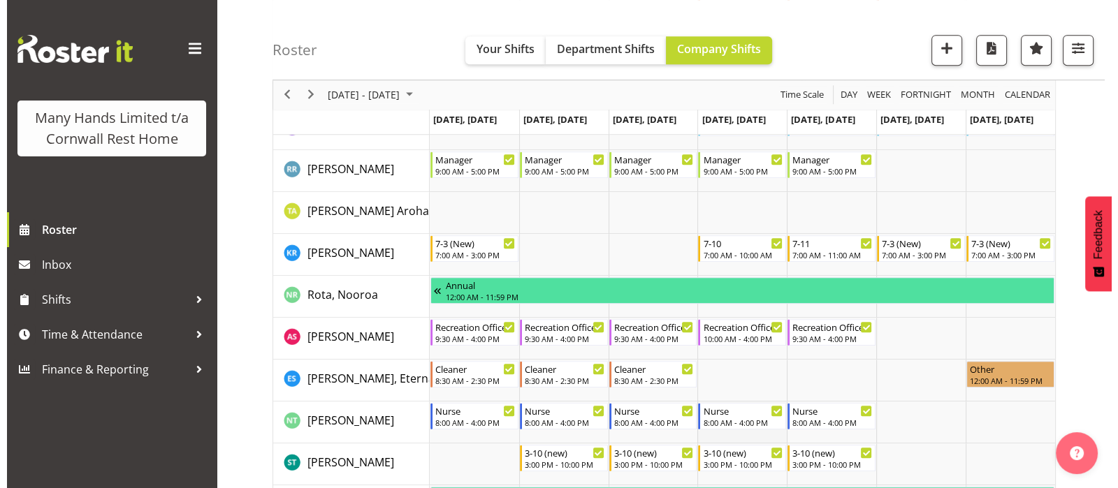
scroll to position [867, 0]
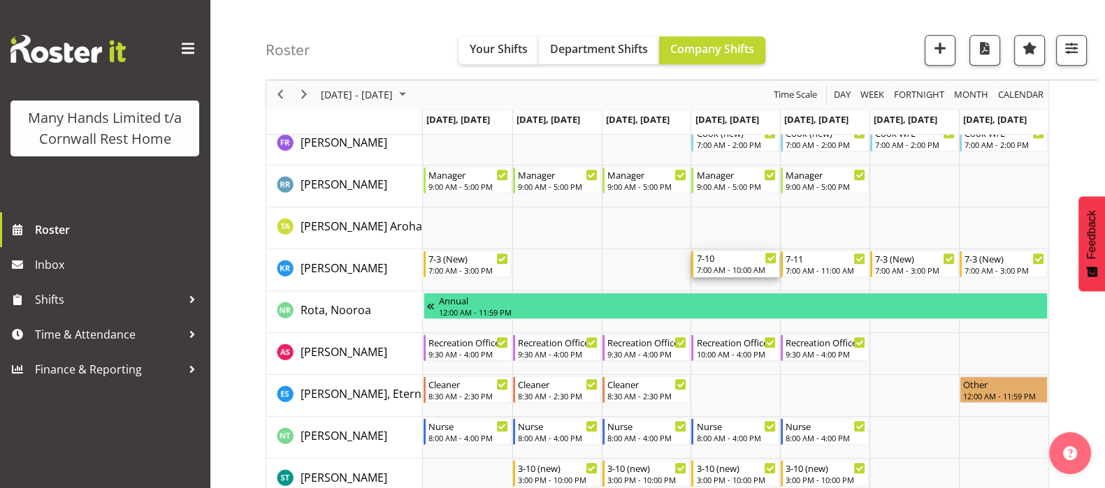
click at [727, 265] on div "7:00 AM - 10:00 AM" at bounding box center [736, 269] width 80 height 11
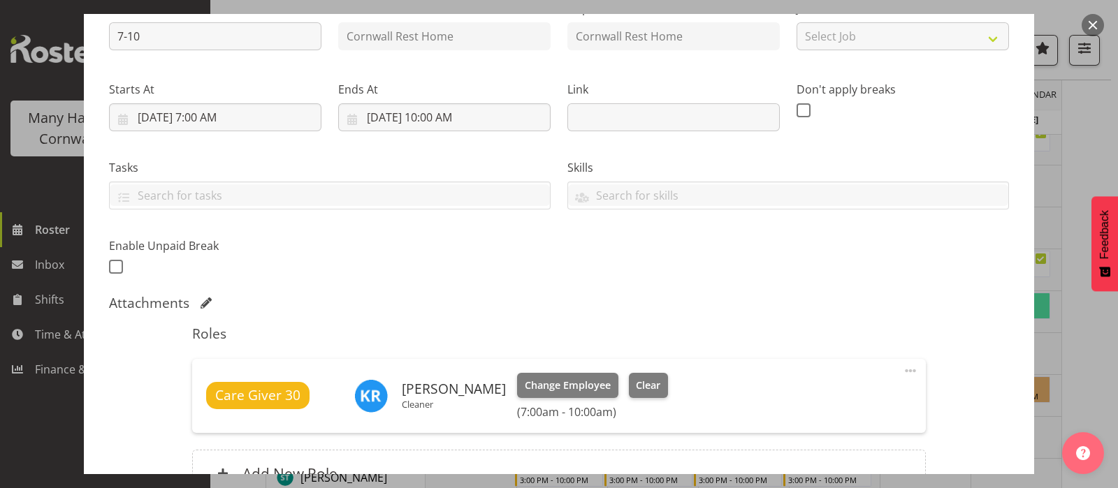
scroll to position [262, 0]
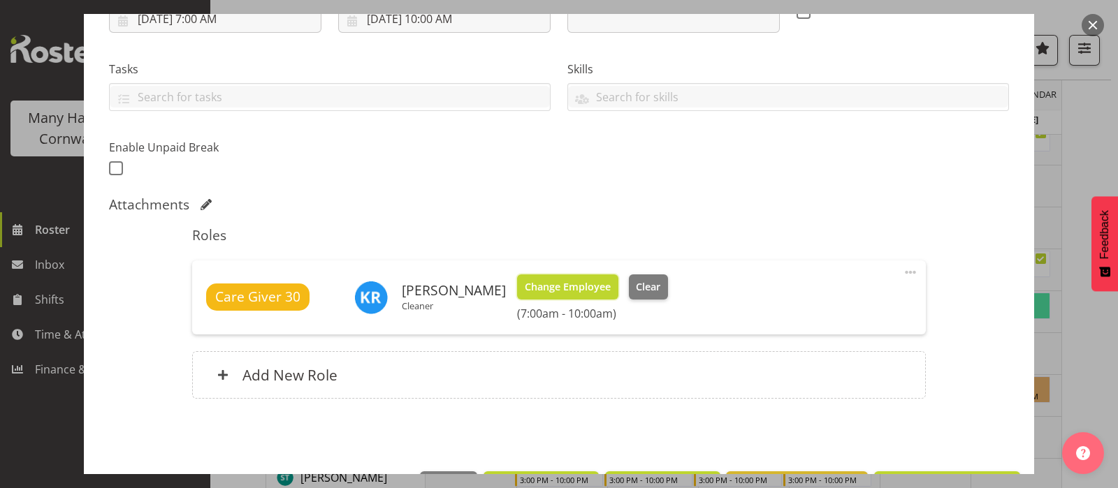
click at [569, 284] on span "Change Employee" at bounding box center [568, 286] width 86 height 15
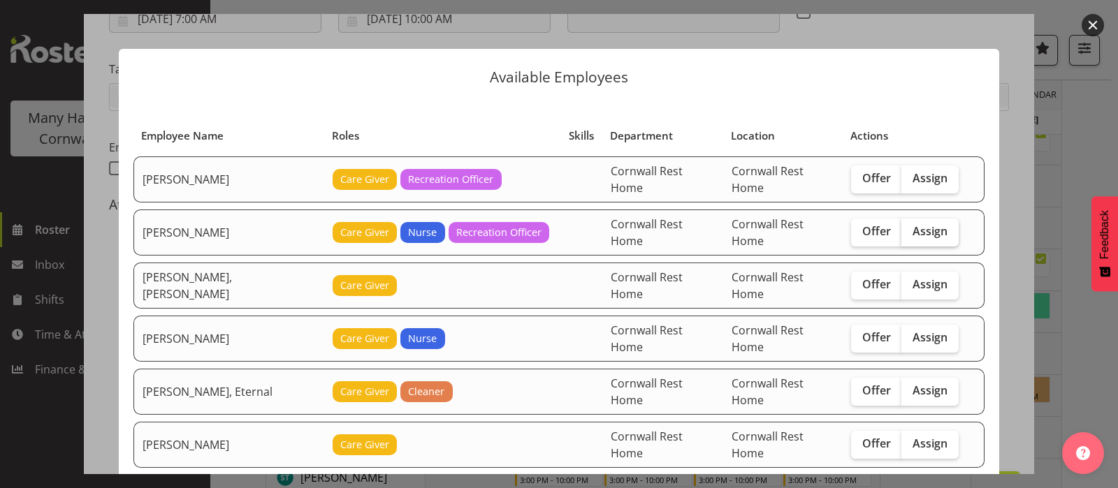
click at [919, 224] on span "Assign" at bounding box center [929, 231] width 35 height 14
click at [910, 227] on input "Assign" at bounding box center [905, 231] width 9 height 9
checkbox input "true"
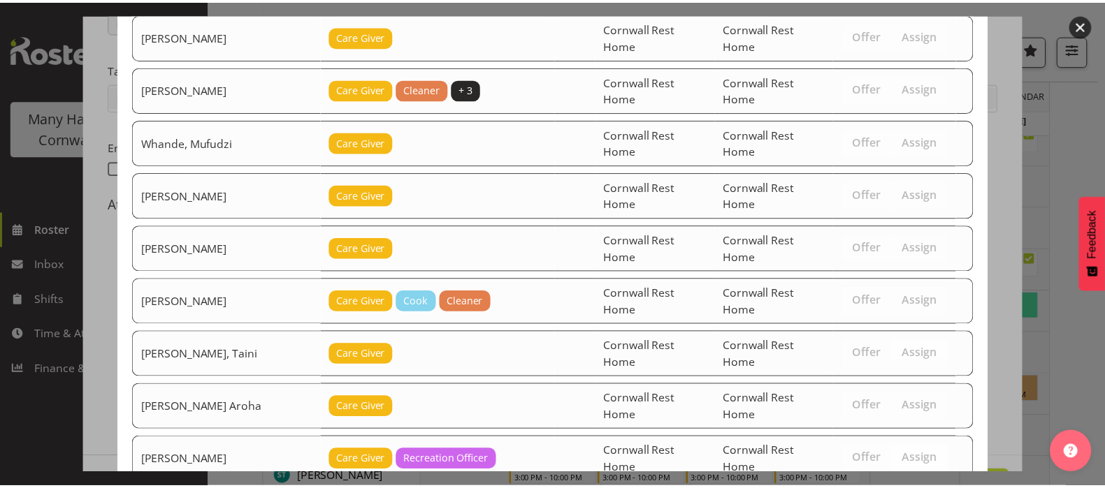
scroll to position [423, 0]
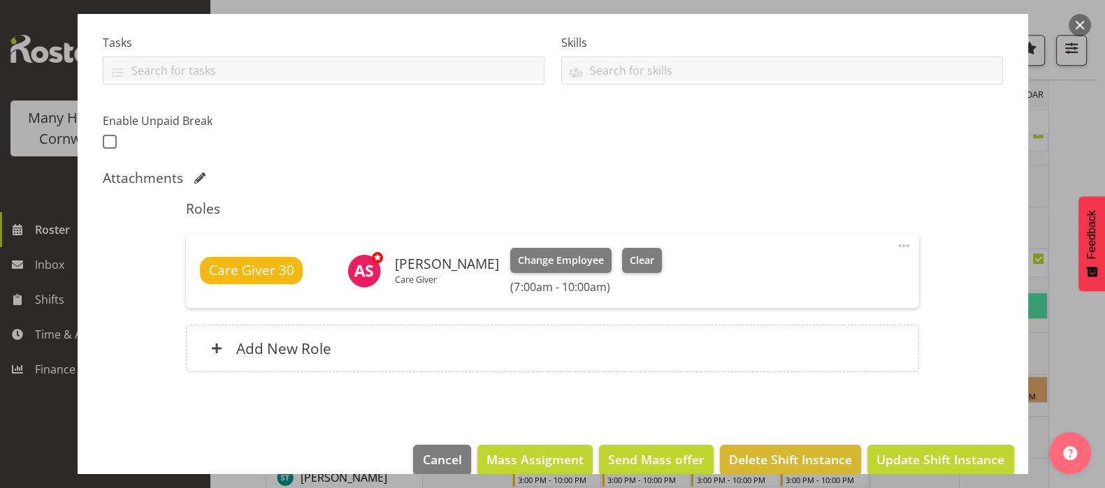
scroll to position [310, 0]
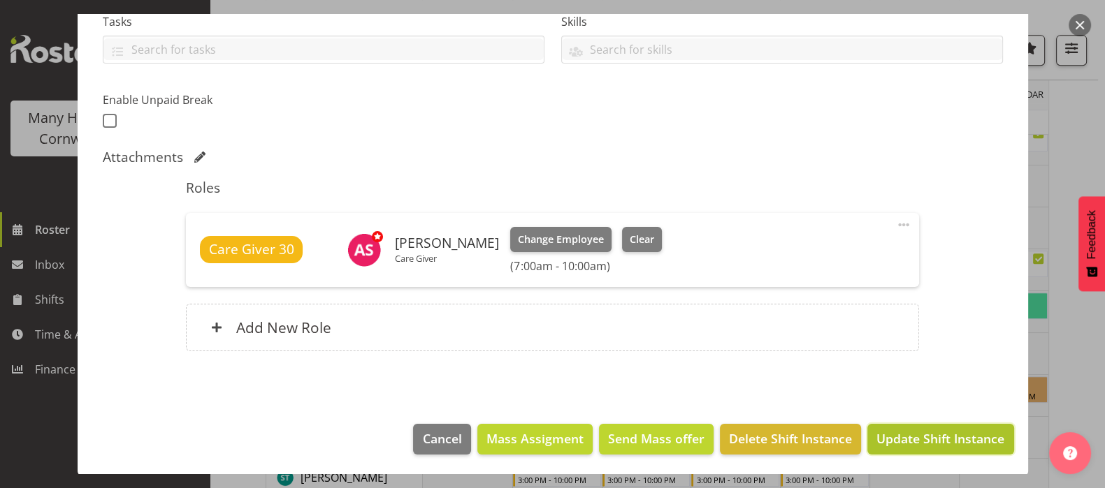
click at [928, 437] on span "Update Shift Instance" at bounding box center [940, 439] width 128 height 18
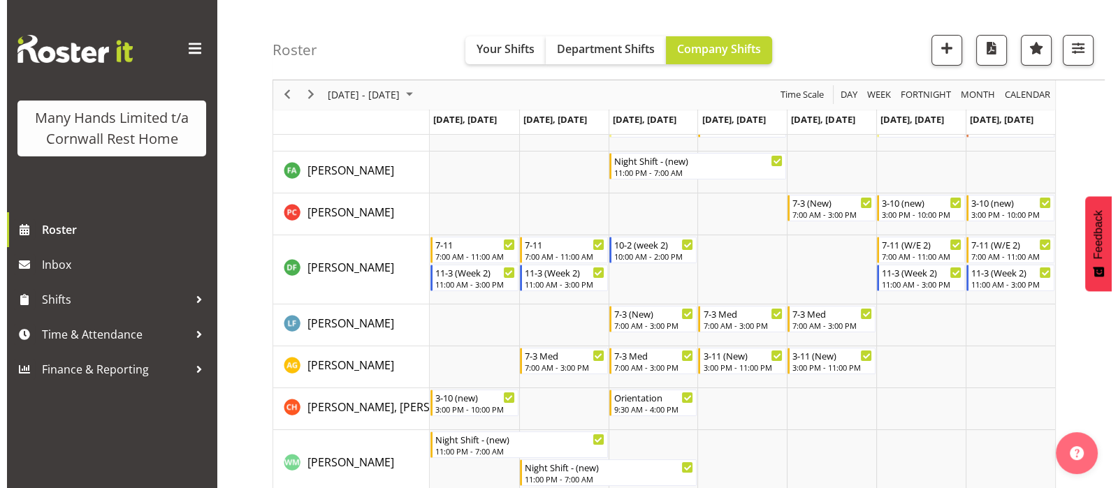
scroll to position [0, 0]
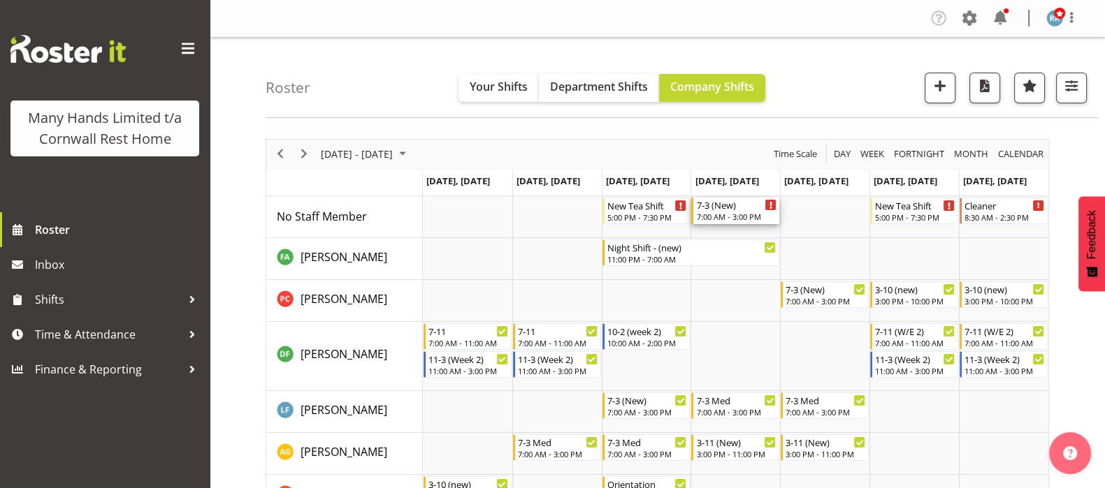
click at [723, 214] on div "7:00 AM - 3:00 PM" at bounding box center [736, 216] width 80 height 11
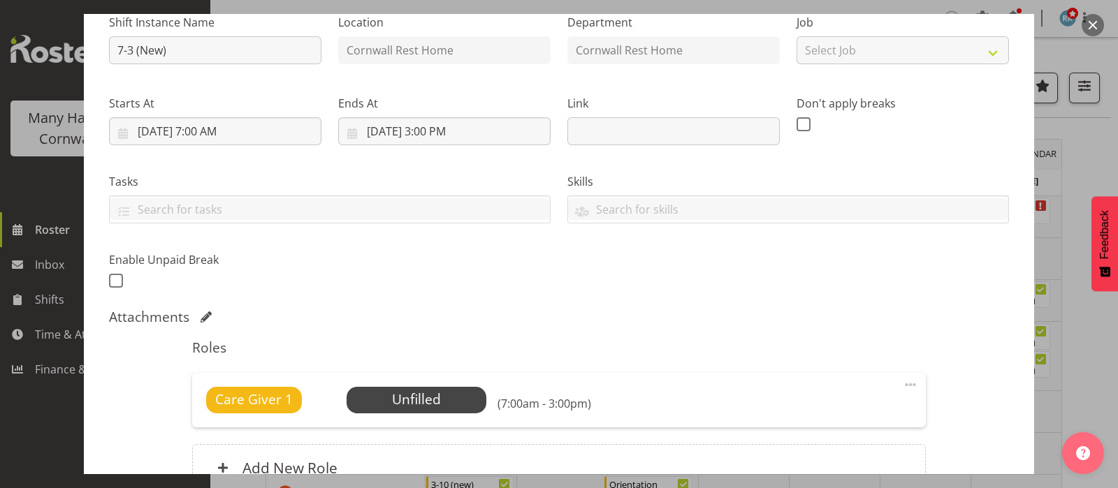
scroll to position [262, 0]
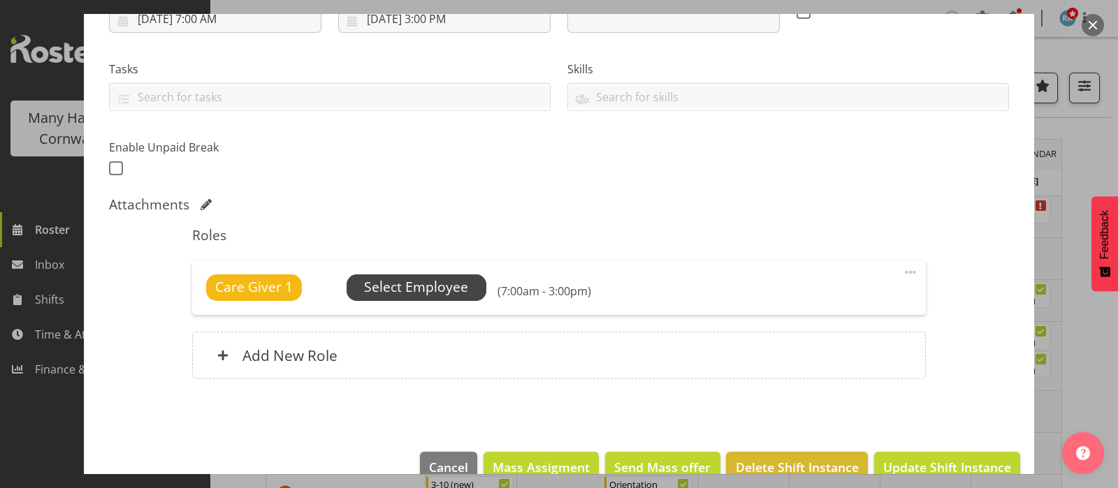
click at [414, 284] on span "Select Employee" at bounding box center [416, 287] width 104 height 20
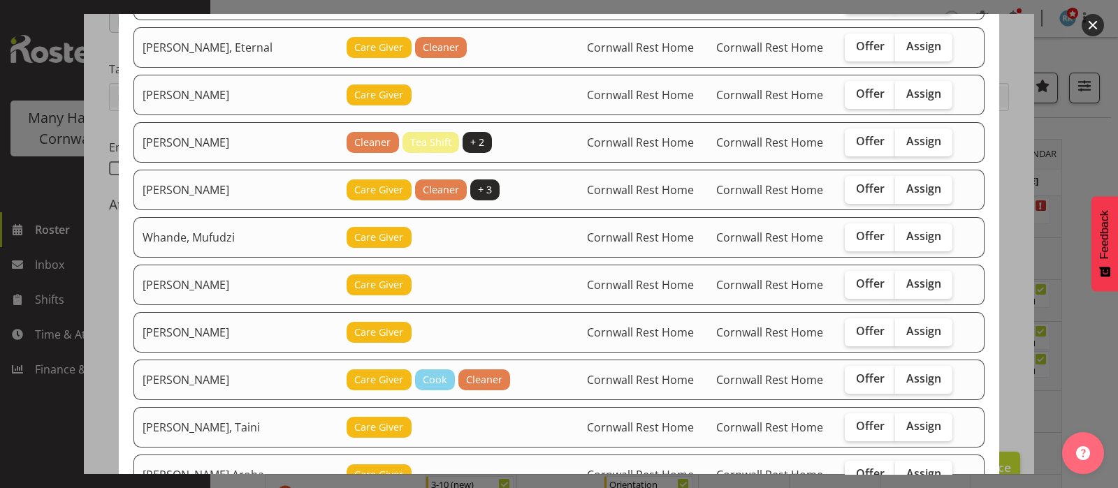
scroll to position [249, 0]
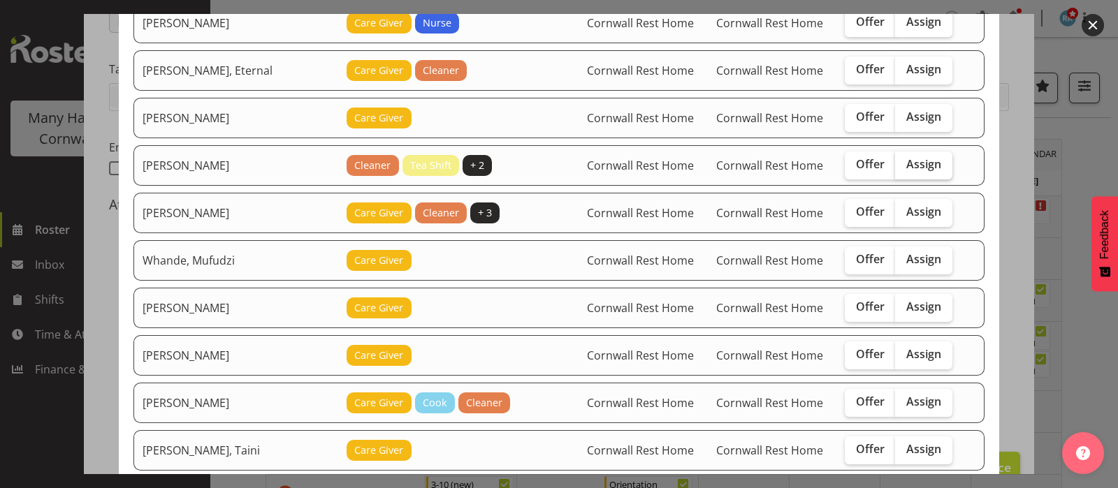
click at [906, 163] on span "Assign" at bounding box center [923, 164] width 35 height 14
click at [896, 163] on input "Assign" at bounding box center [899, 164] width 9 height 9
checkbox input "true"
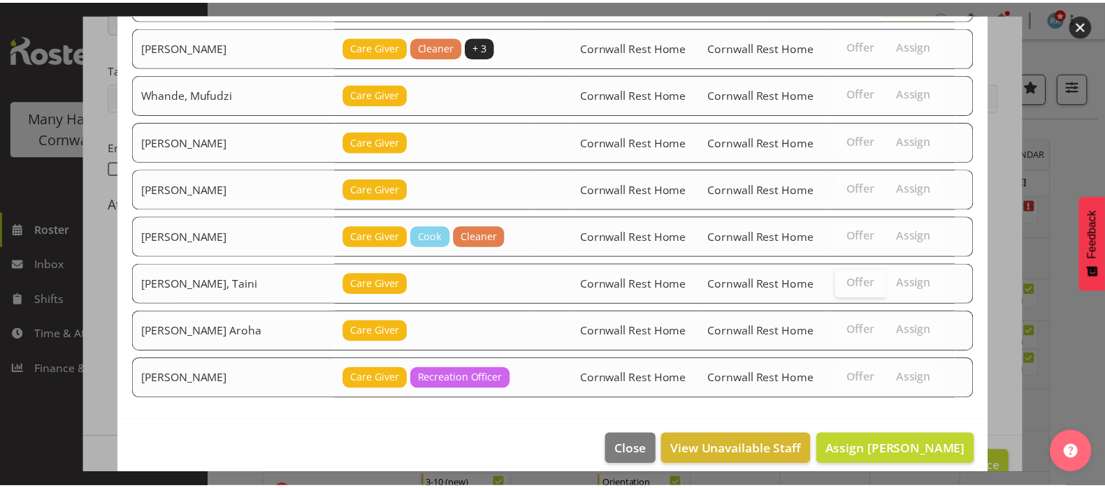
scroll to position [423, 0]
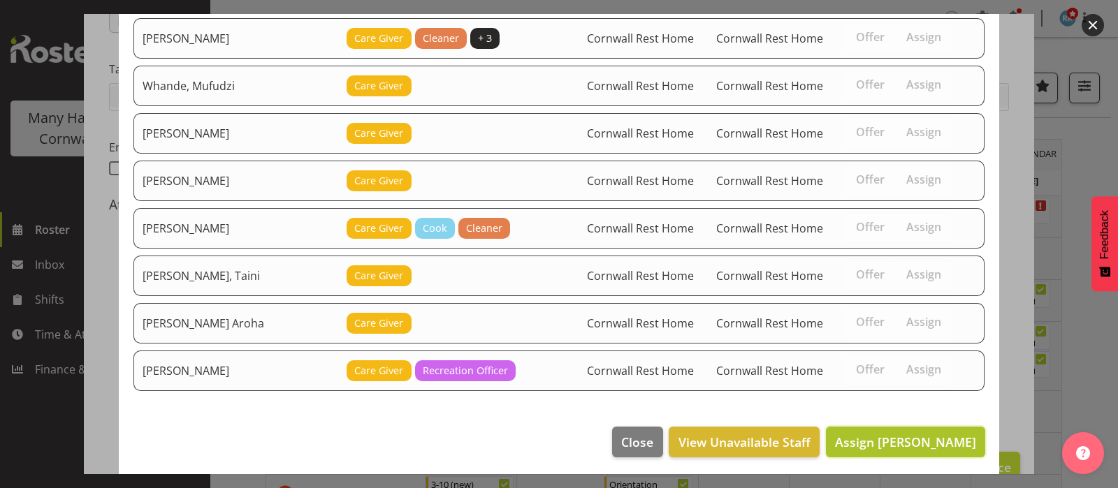
click at [883, 440] on span "Assign [PERSON_NAME]" at bounding box center [905, 442] width 141 height 17
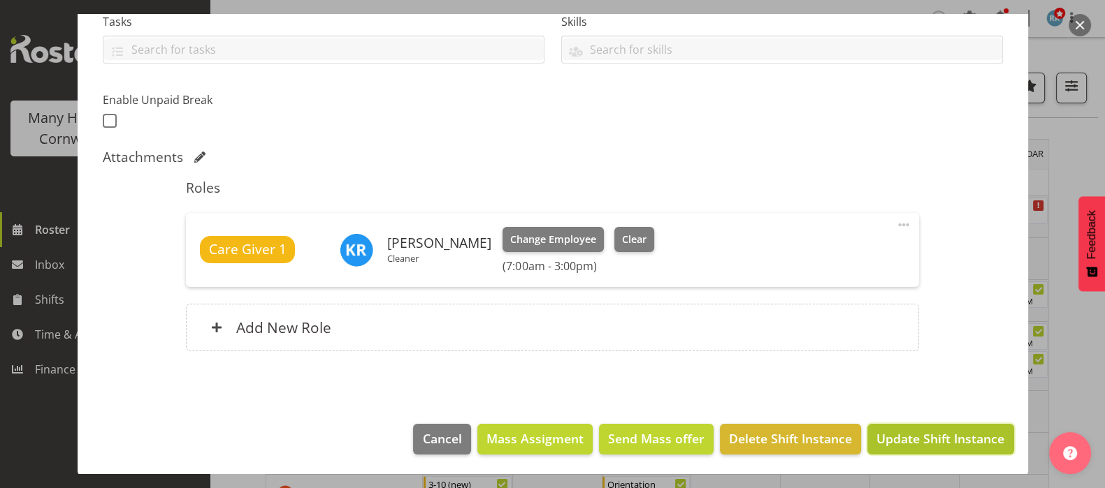
click at [929, 440] on span "Update Shift Instance" at bounding box center [940, 439] width 128 height 18
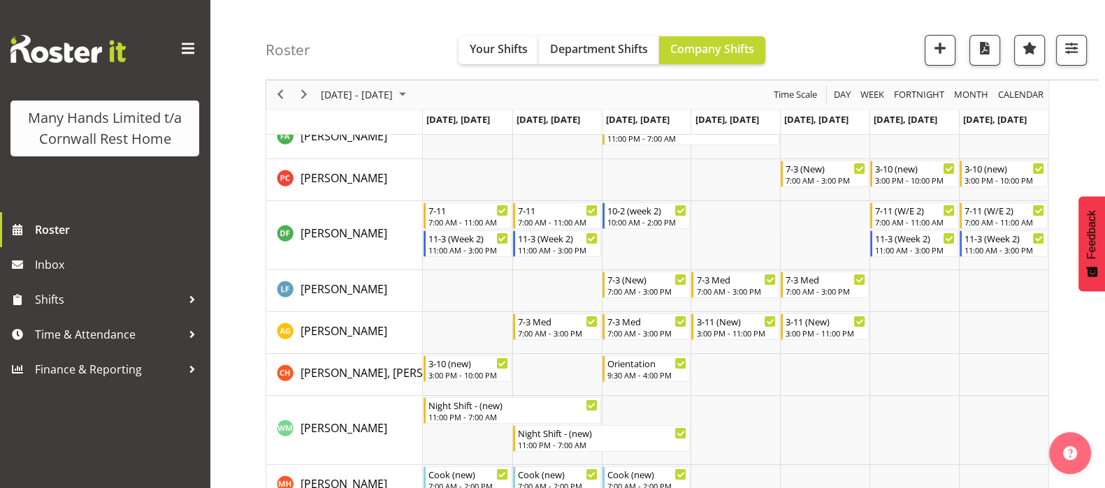
scroll to position [0, 0]
